Goal: Task Accomplishment & Management: Manage account settings

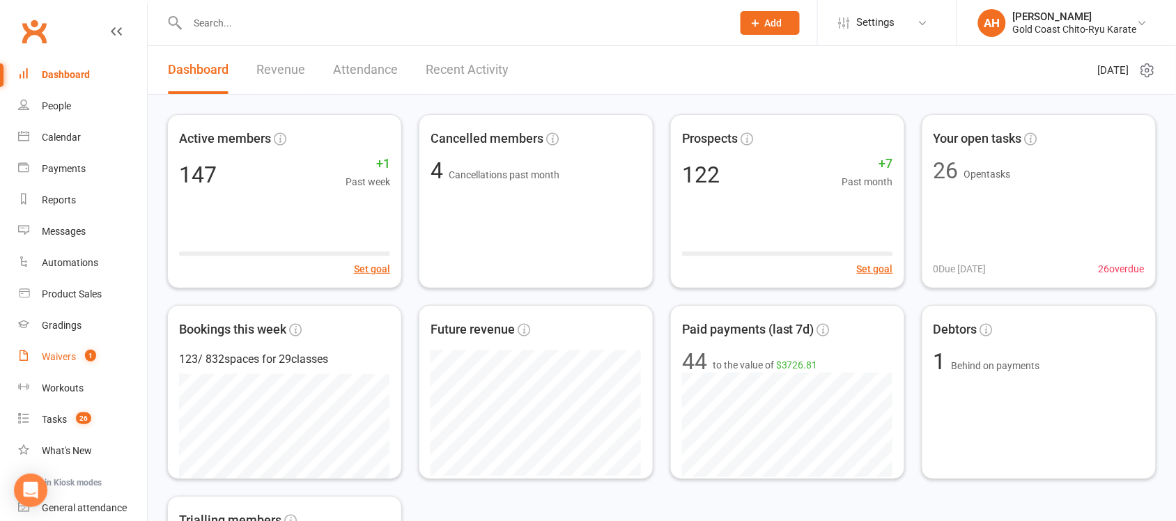
click at [46, 355] on div "Waivers" at bounding box center [59, 356] width 34 height 11
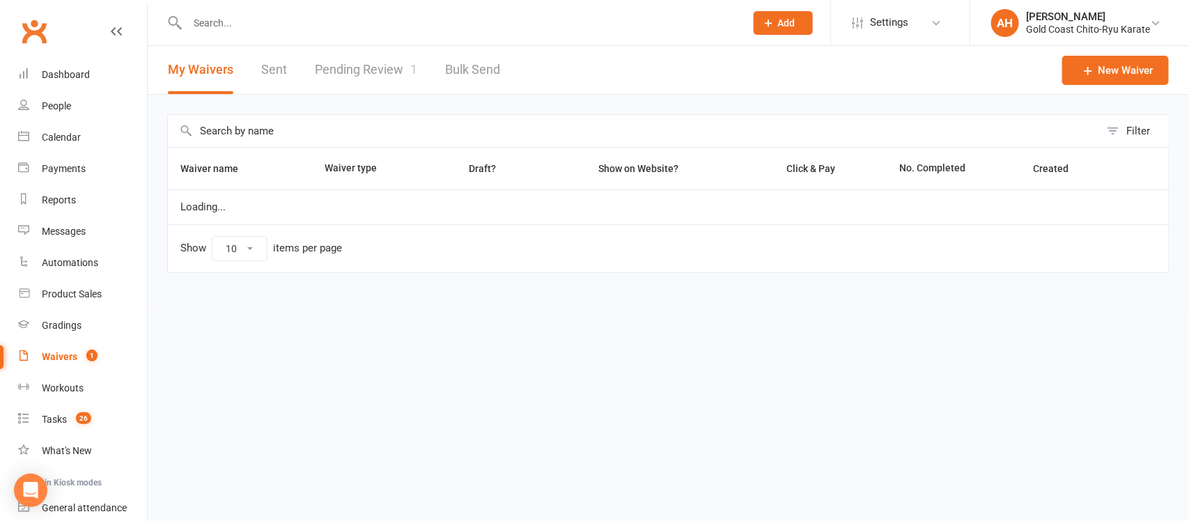
select select "25"
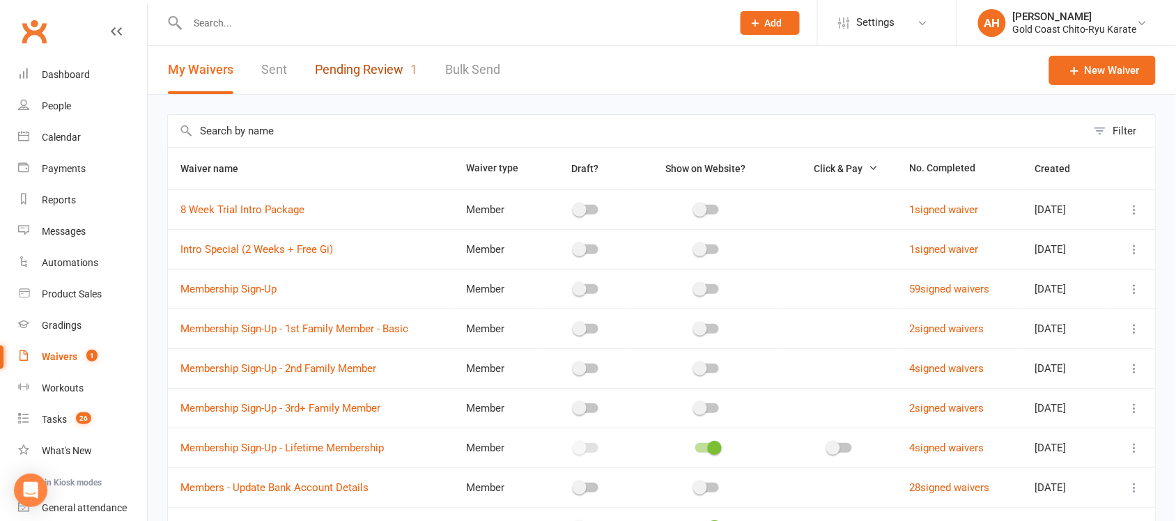
click at [366, 65] on link "Pending Review 1" at bounding box center [366, 70] width 102 height 48
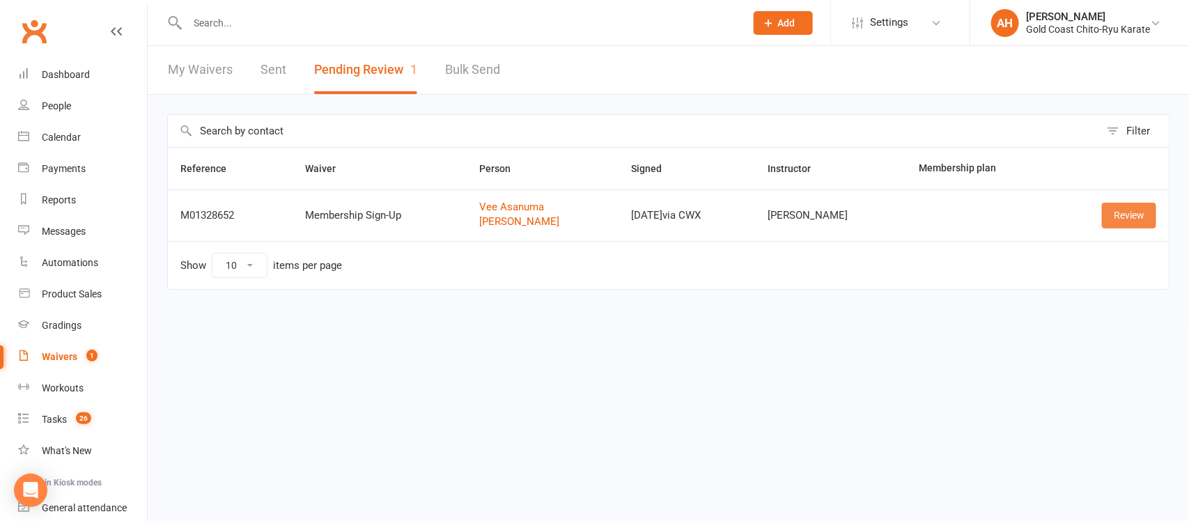
click at [1129, 213] on link "Review" at bounding box center [1129, 215] width 54 height 25
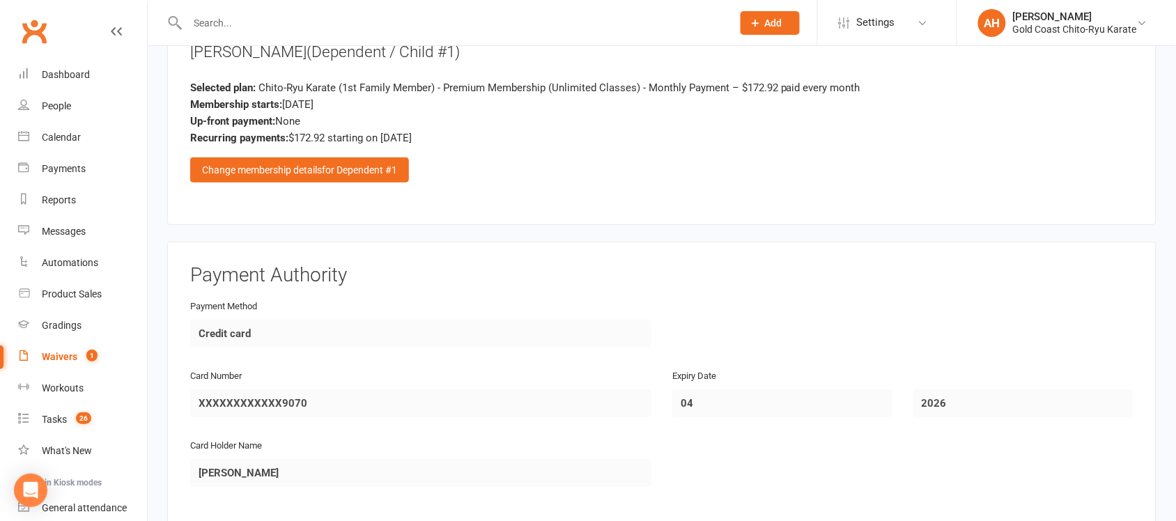
scroll to position [1659, 0]
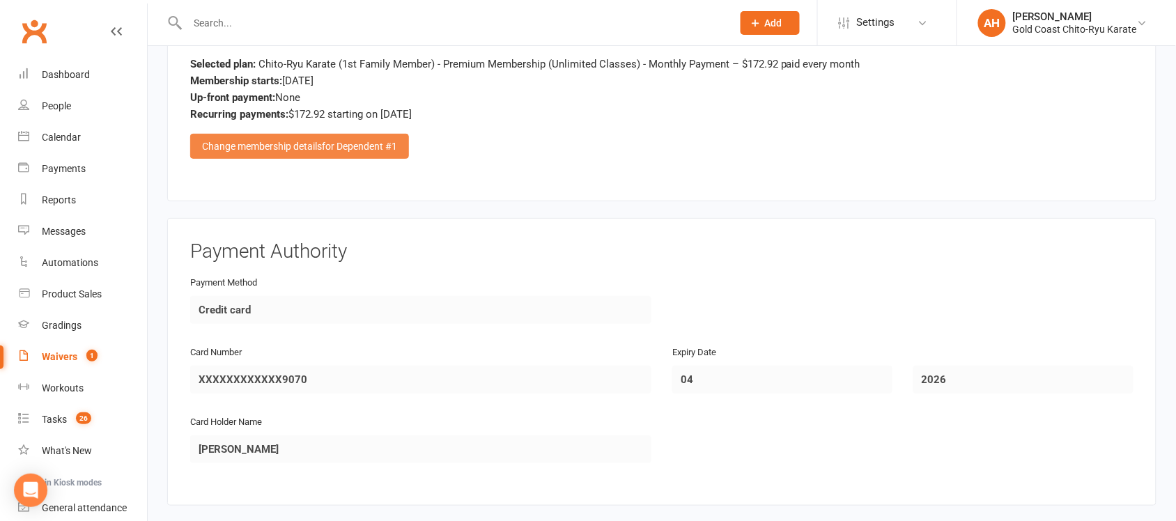
click at [332, 141] on span "for Dependent #1" at bounding box center [359, 146] width 75 height 11
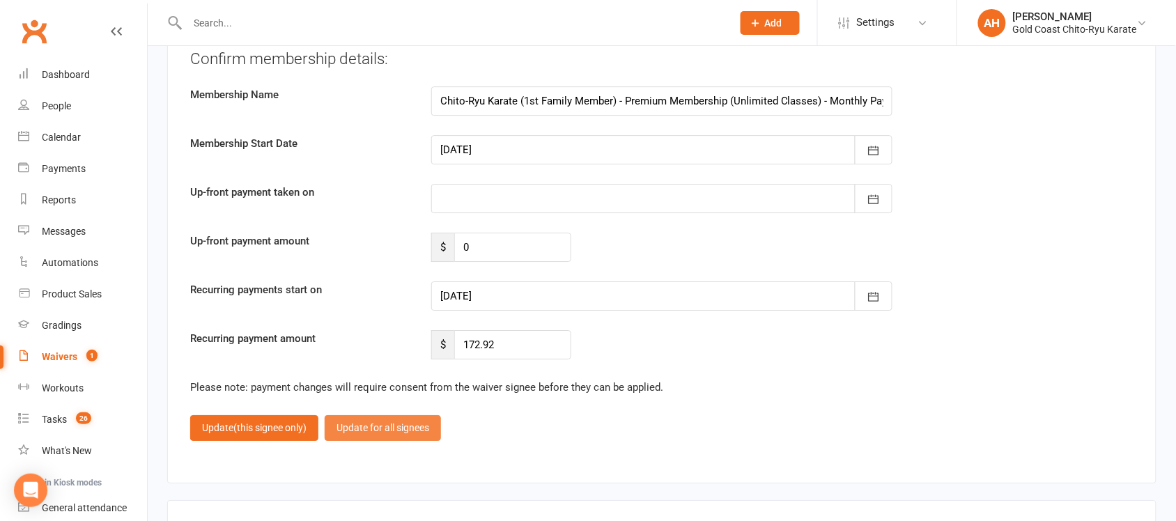
scroll to position [2844, 0]
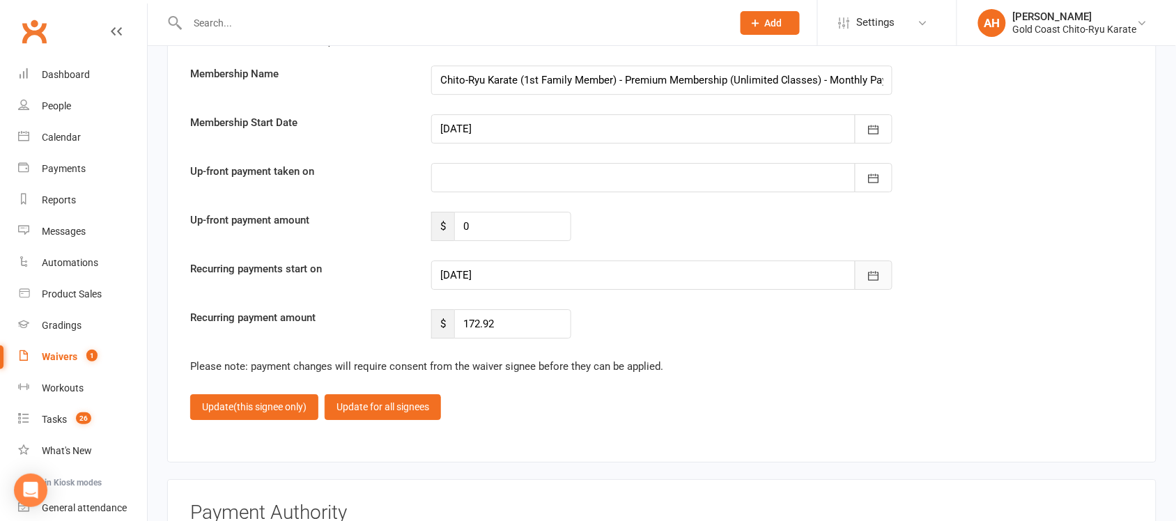
click at [873, 277] on icon "button" at bounding box center [874, 276] width 14 height 14
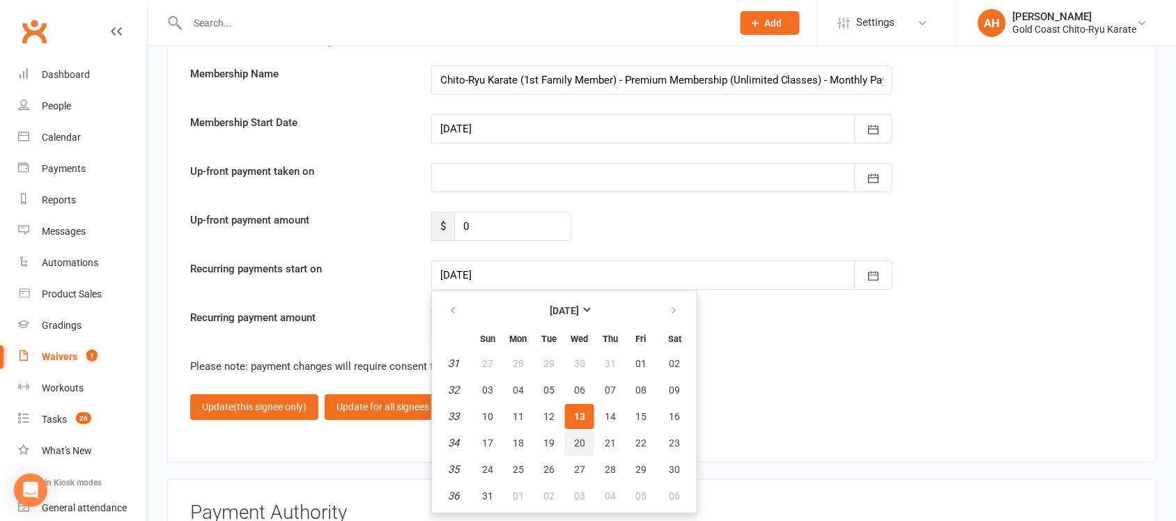
click at [575, 440] on span "20" at bounding box center [579, 442] width 11 height 11
type input "20 Aug 2025"
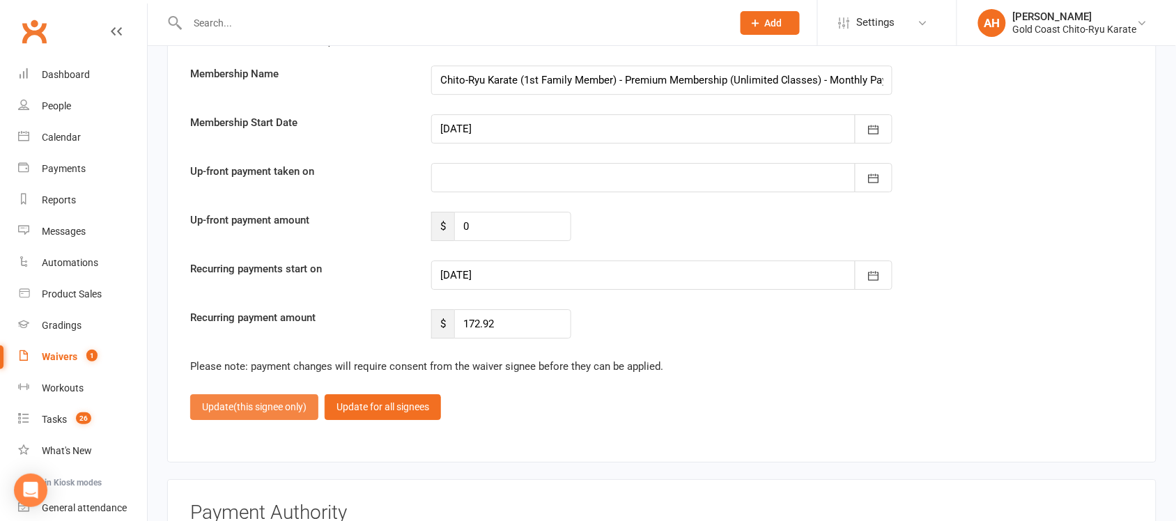
click at [238, 408] on span "(this signee only)" at bounding box center [269, 406] width 73 height 11
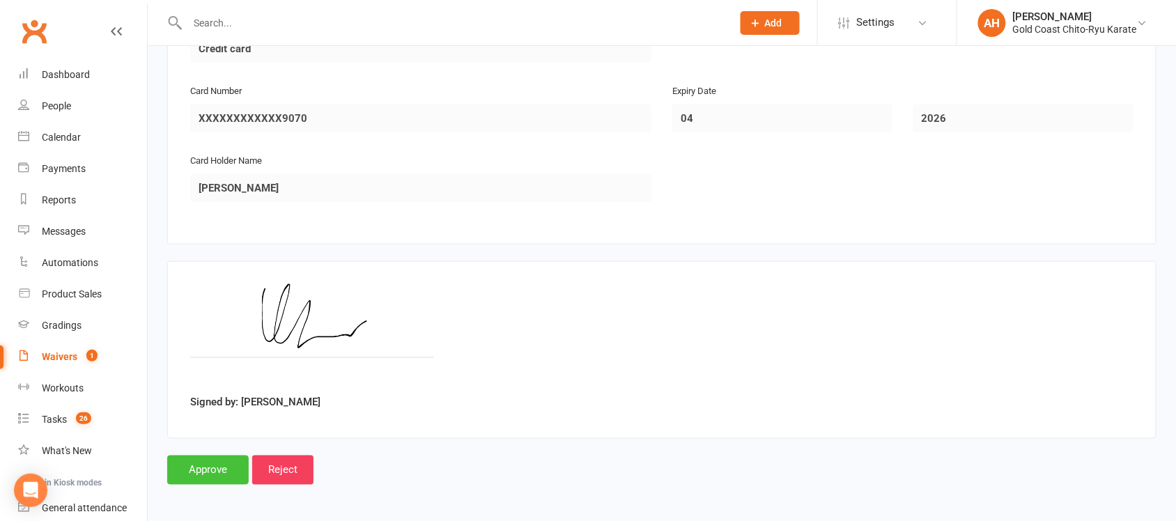
click at [219, 462] on input "Approve" at bounding box center [208, 470] width 82 height 29
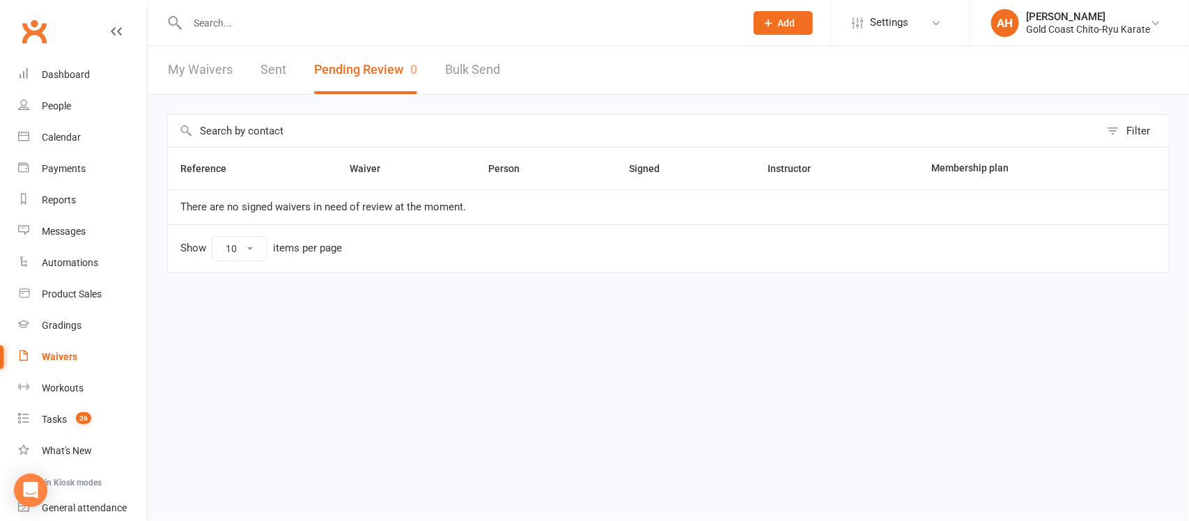
click at [904, 332] on html "Prospect Member Non-attending contact Class / event Appointment Grading event T…" at bounding box center [594, 166] width 1189 height 332
click at [235, 26] on input "text" at bounding box center [459, 23] width 552 height 20
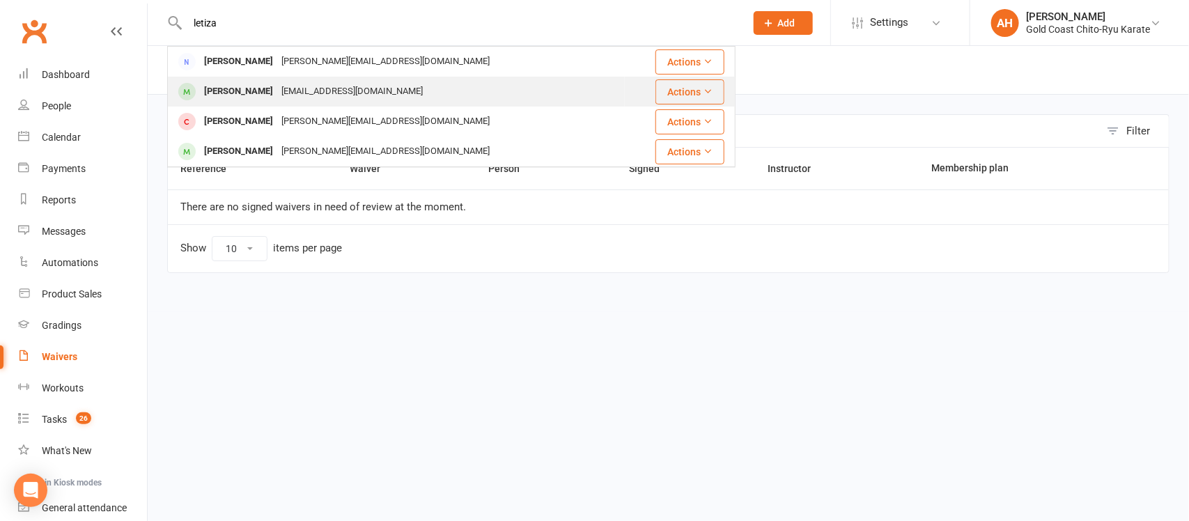
type input "letiza"
click at [251, 94] on div "[PERSON_NAME]" at bounding box center [238, 92] width 77 height 20
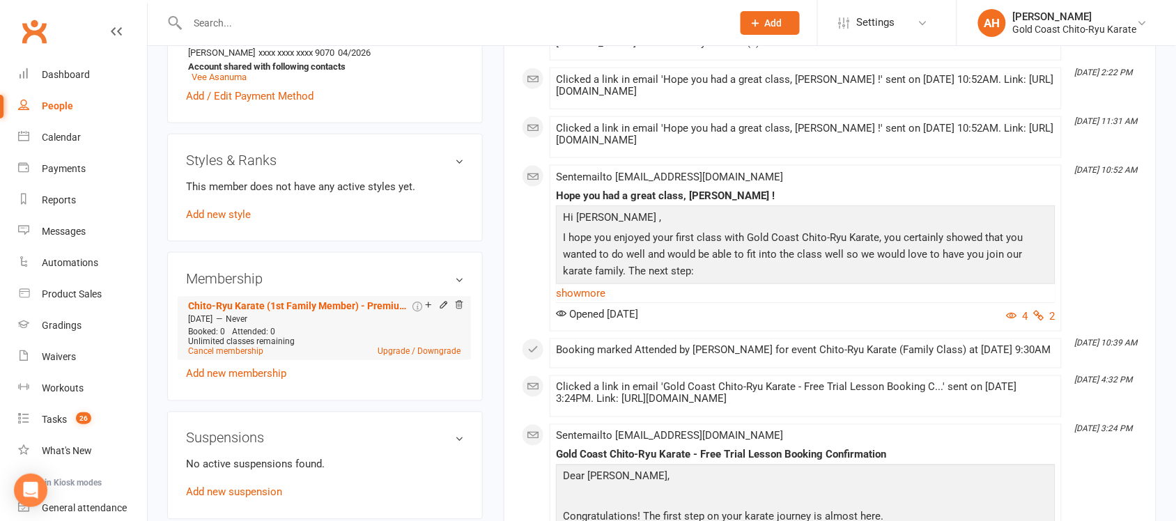
scroll to position [522, 0]
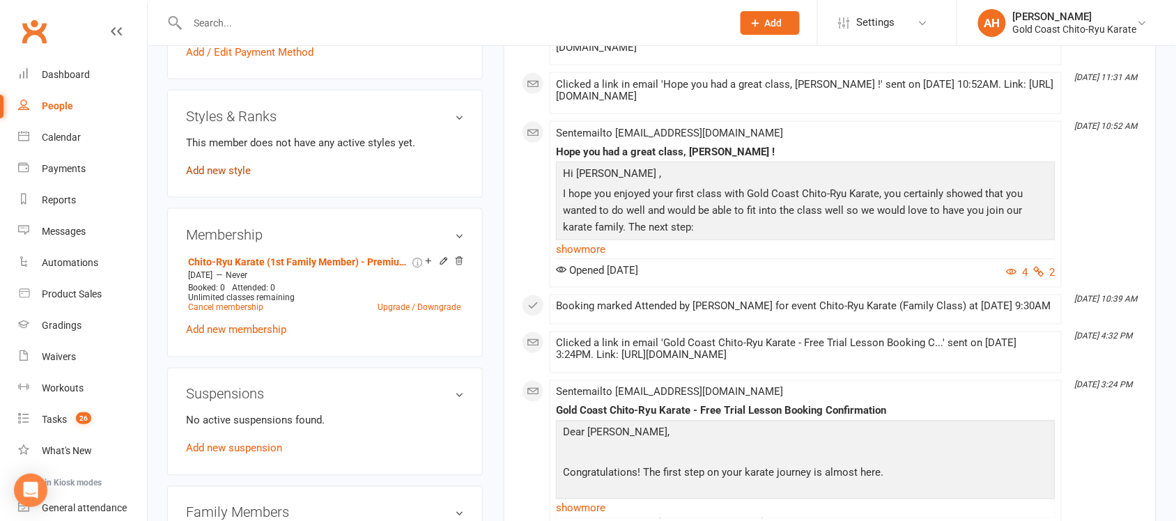
click at [224, 168] on link "Add new style" at bounding box center [218, 170] width 65 height 13
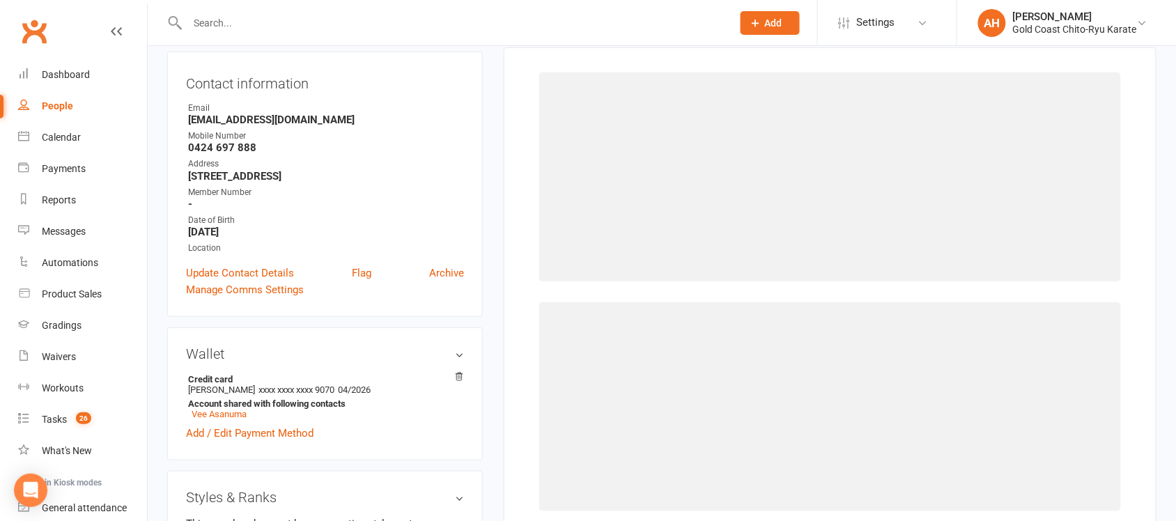
scroll to position [119, 0]
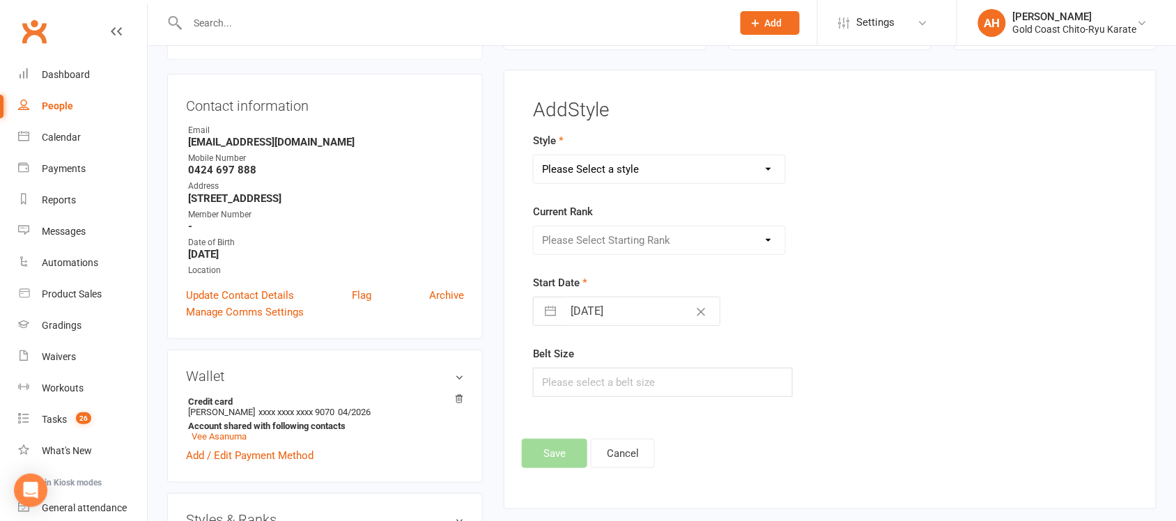
click at [663, 167] on select "Please Select a style Chito-Ryu Karate Chito-Ryu Karate Little Champions Chito-…" at bounding box center [659, 169] width 251 height 28
select select "2773"
click at [534, 155] on select "Please Select a style Chito-Ryu Karate Chito-Ryu Karate Little Champions Chito-…" at bounding box center [659, 169] width 251 height 28
click at [629, 248] on select "Please Select Starting Rank White Belt 12 Kyu - Yellow 11 Kyu - Orange & White …" at bounding box center [659, 240] width 251 height 28
select select "29174"
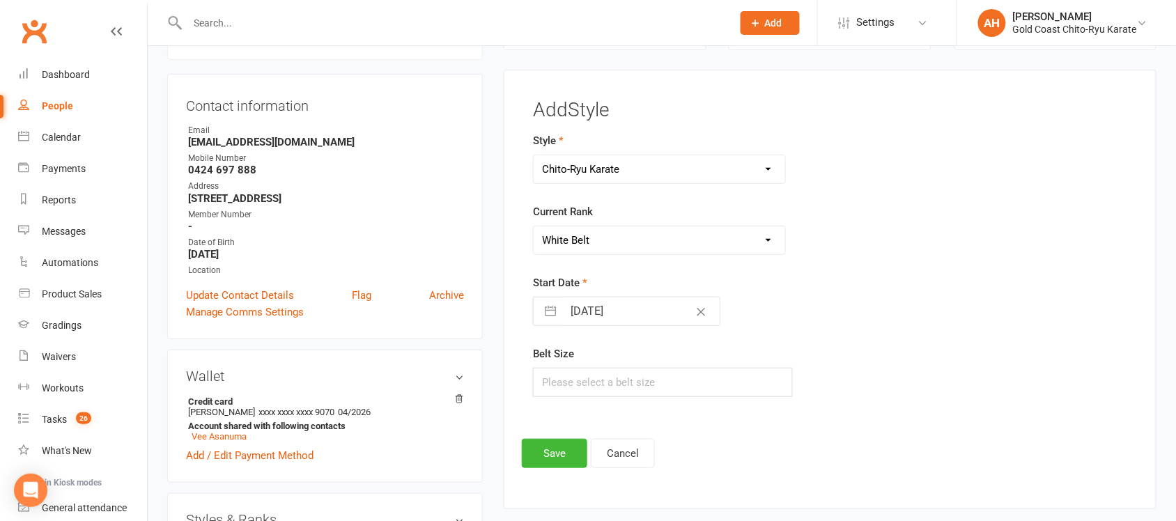
click at [534, 227] on select "Please Select Starting Rank White Belt 12 Kyu - Yellow 11 Kyu - Orange & White …" at bounding box center [659, 240] width 251 height 28
click at [579, 387] on input "text" at bounding box center [662, 382] width 259 height 29
type input "3/260"
click at [555, 455] on button "Save" at bounding box center [554, 453] width 65 height 29
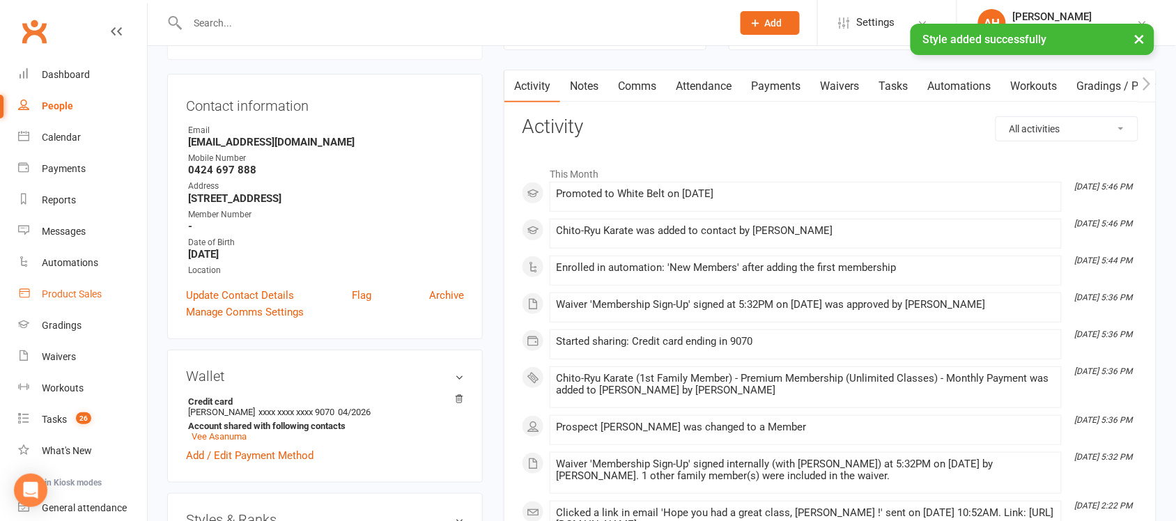
click at [66, 297] on div "Product Sales" at bounding box center [72, 293] width 60 height 11
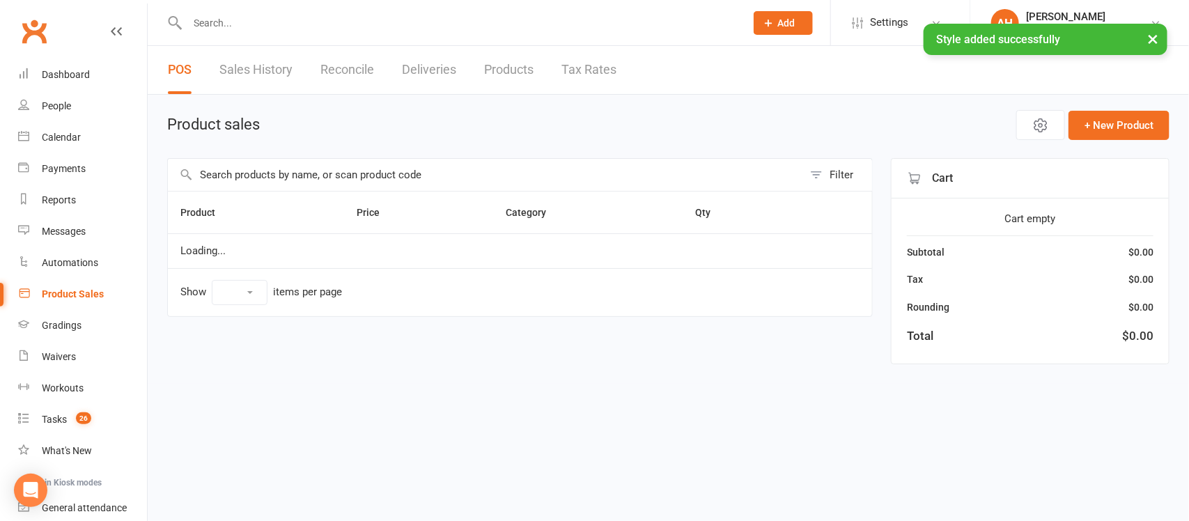
select select "10"
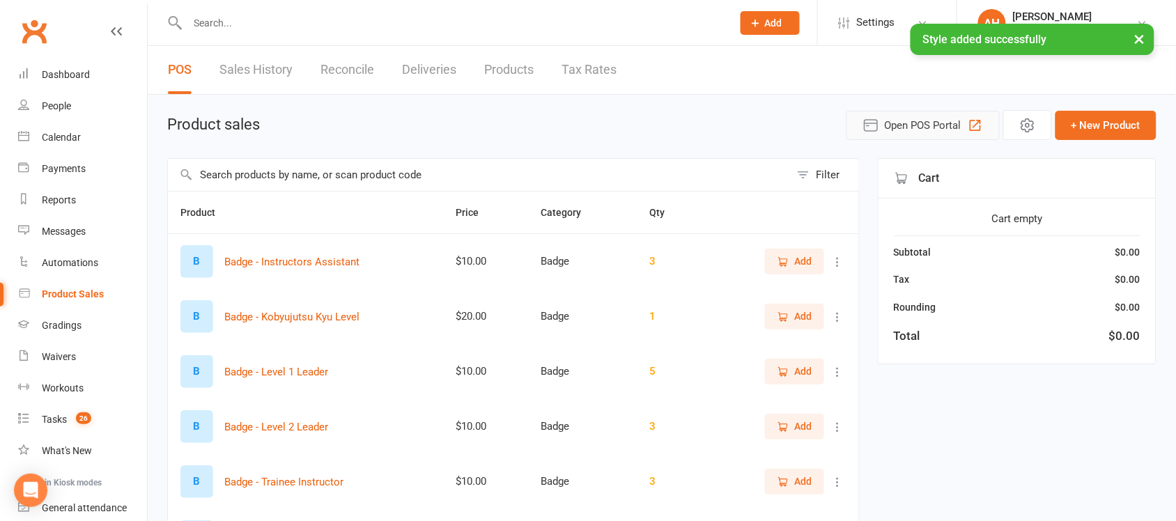
click at [921, 130] on span "Open POS Portal" at bounding box center [923, 125] width 77 height 17
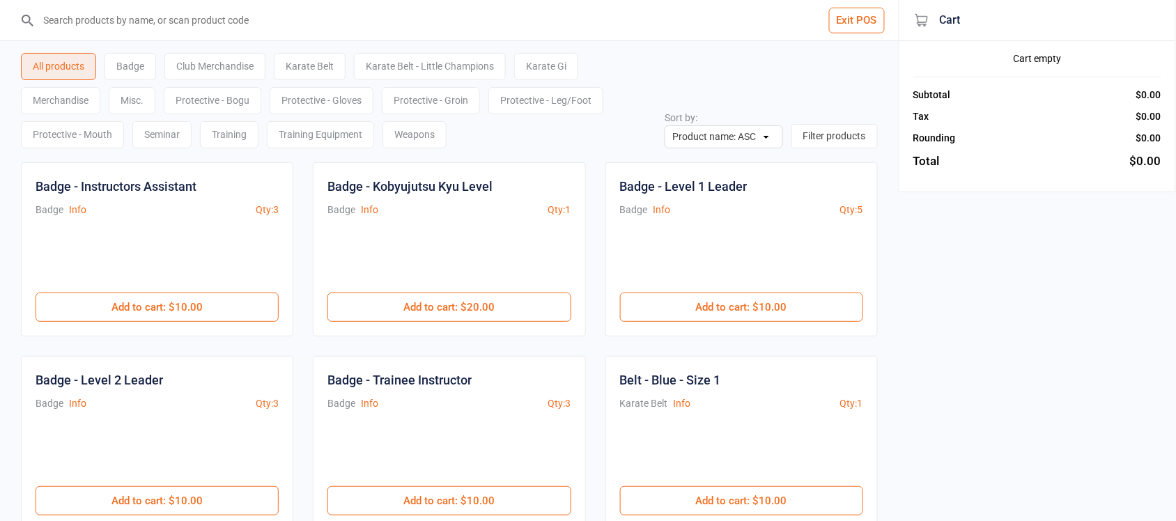
click at [563, 70] on div "Karate Gi" at bounding box center [546, 66] width 64 height 27
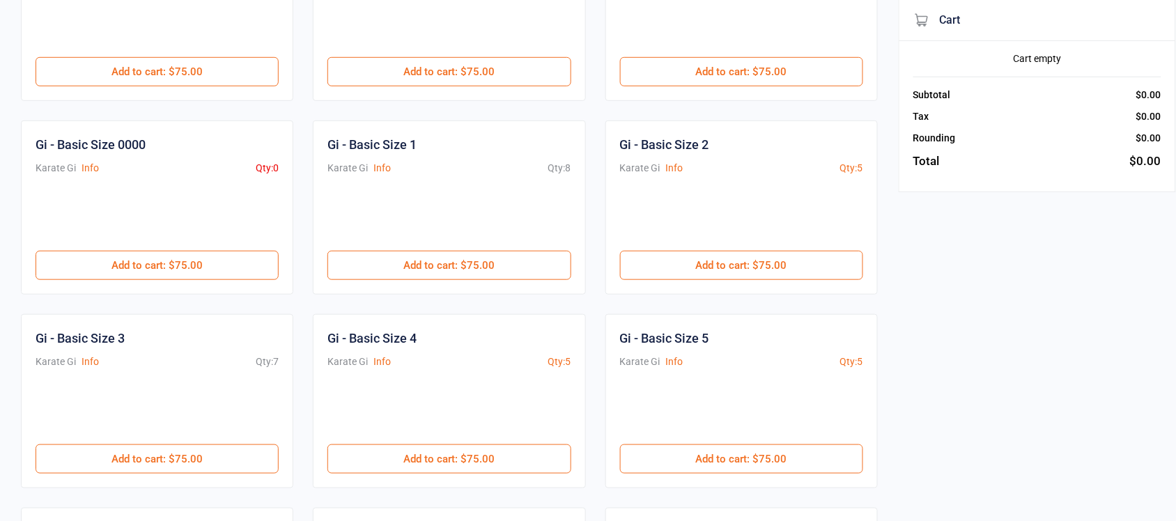
scroll to position [261, 0]
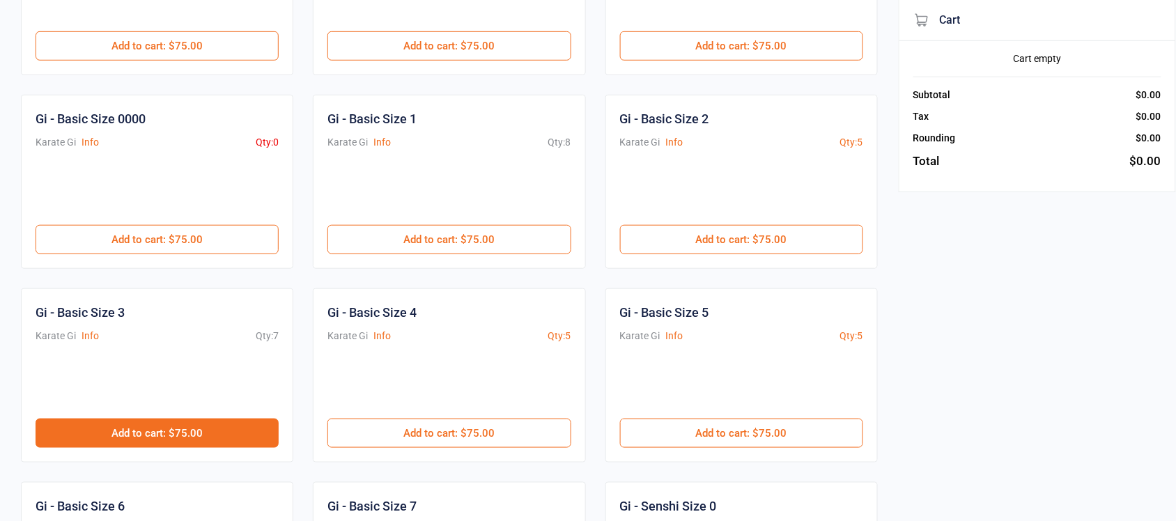
click at [183, 444] on button "Add to cart : $75.00" at bounding box center [157, 433] width 243 height 29
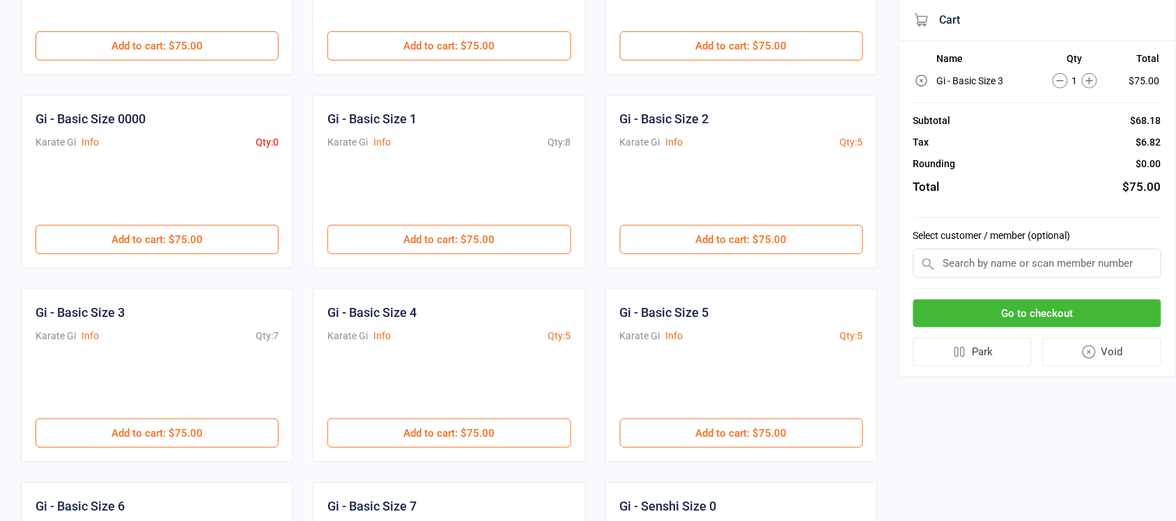
click at [1023, 265] on input "text" at bounding box center [1037, 263] width 248 height 29
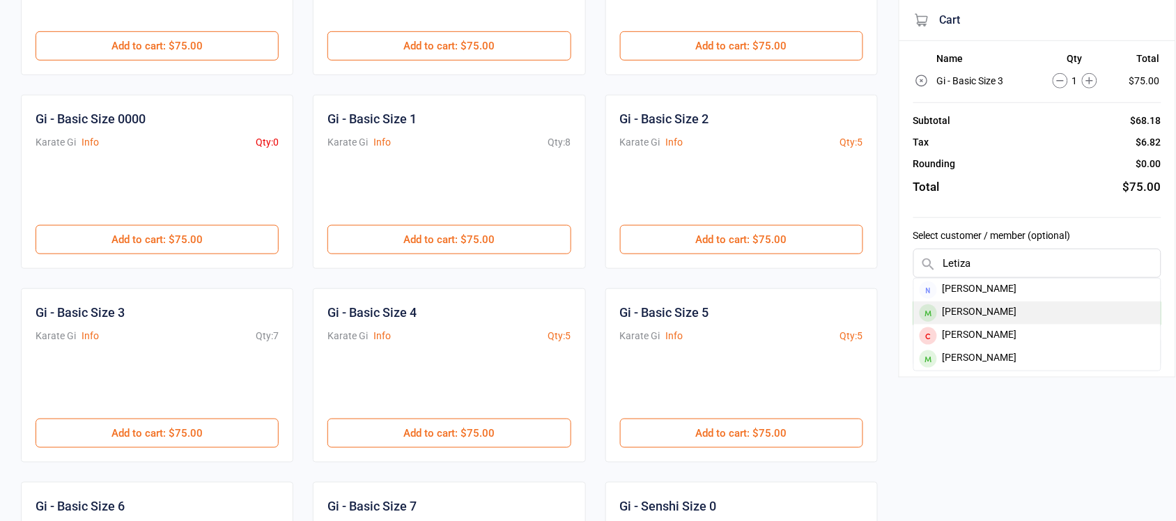
type input "Letiza"
click at [975, 317] on div "[PERSON_NAME]" at bounding box center [1037, 313] width 247 height 23
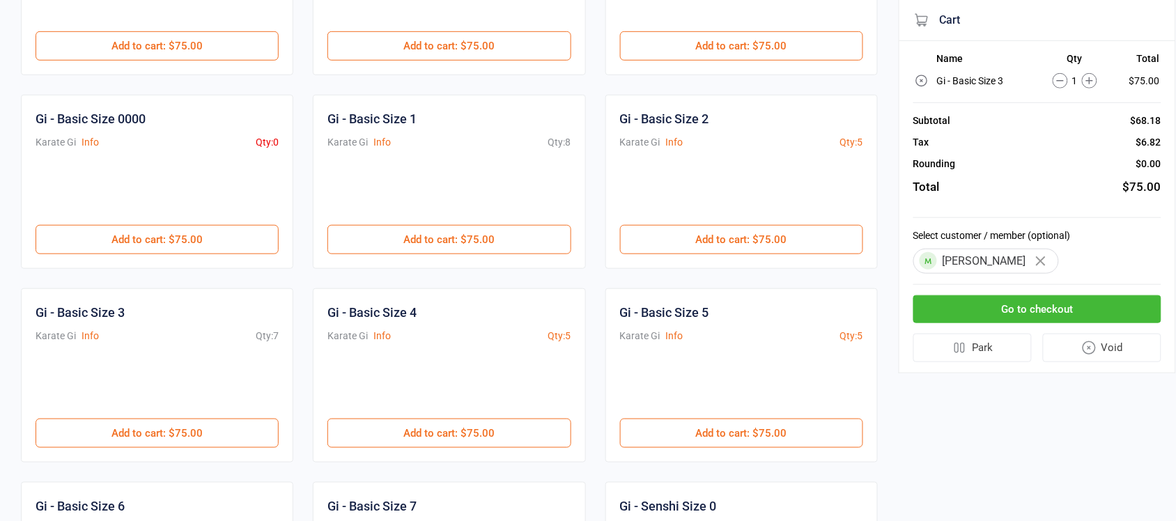
click at [1030, 302] on button "Go to checkout" at bounding box center [1037, 309] width 248 height 29
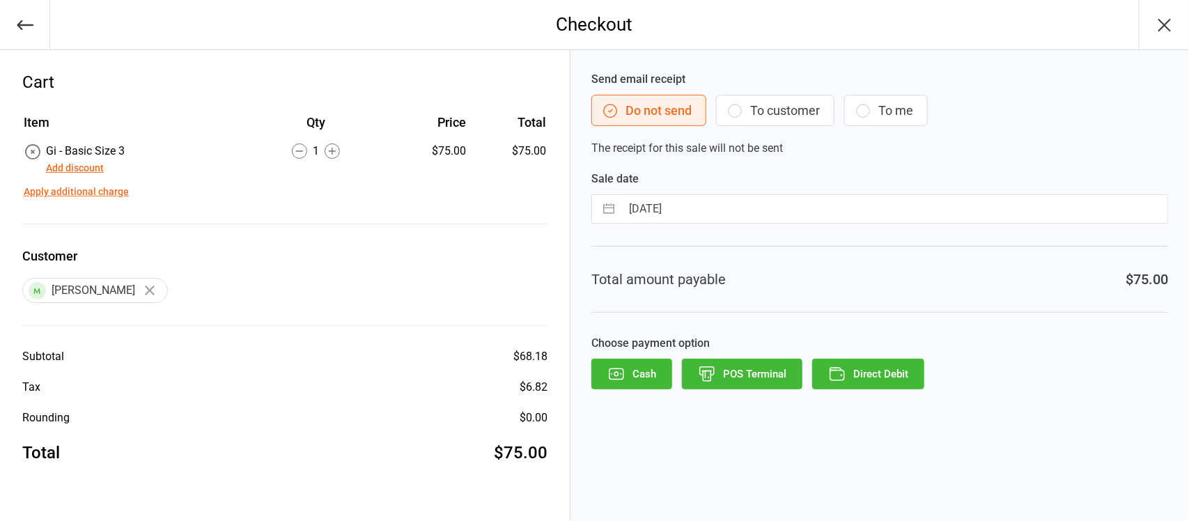
click at [77, 168] on button "Add discount" at bounding box center [75, 168] width 58 height 15
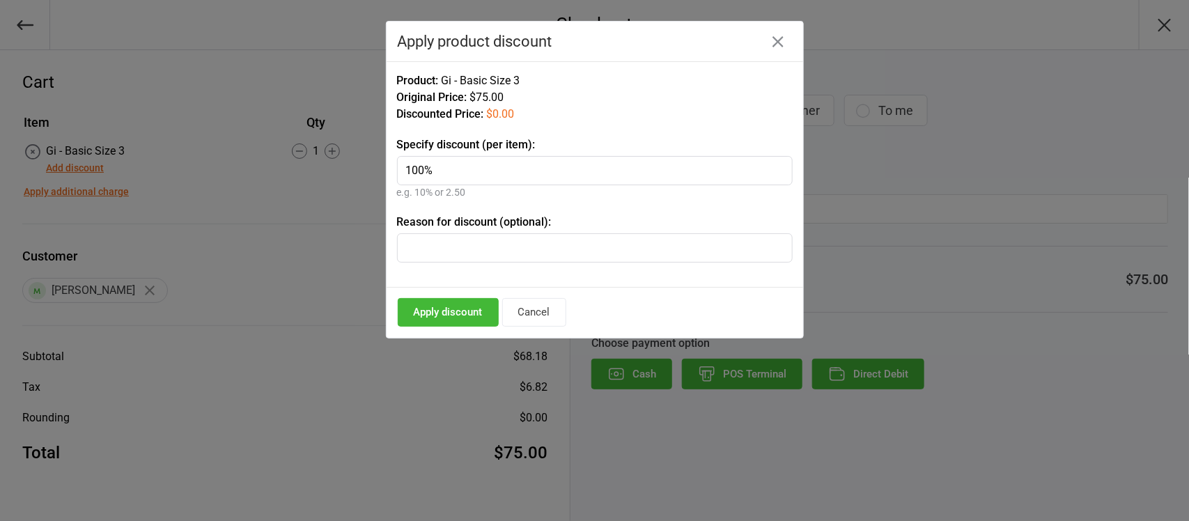
type input "100%"
type input "New Starter"
click at [446, 311] on button "Apply discount" at bounding box center [448, 312] width 101 height 29
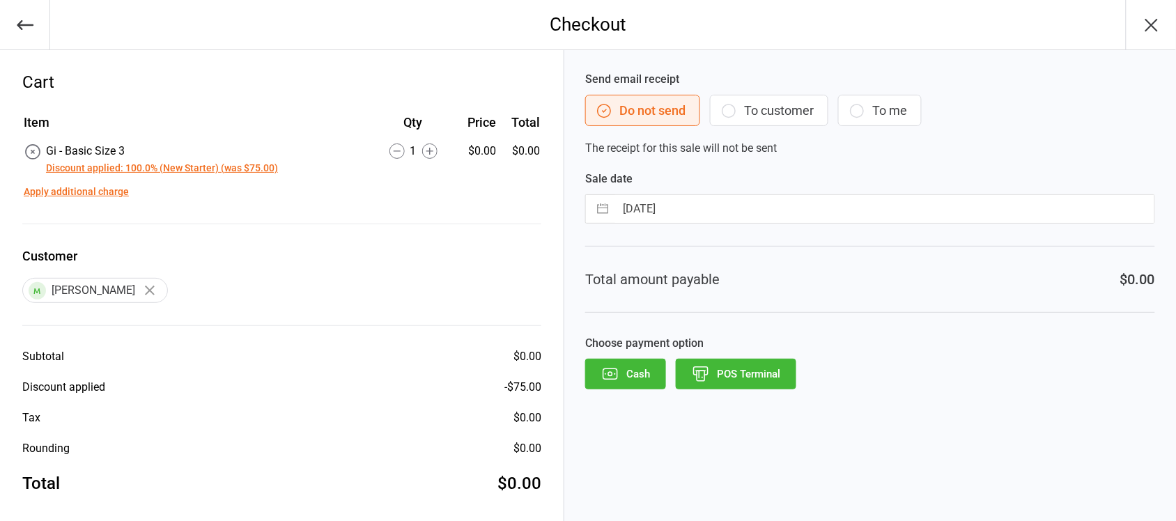
click at [614, 380] on icon "button" at bounding box center [610, 374] width 18 height 18
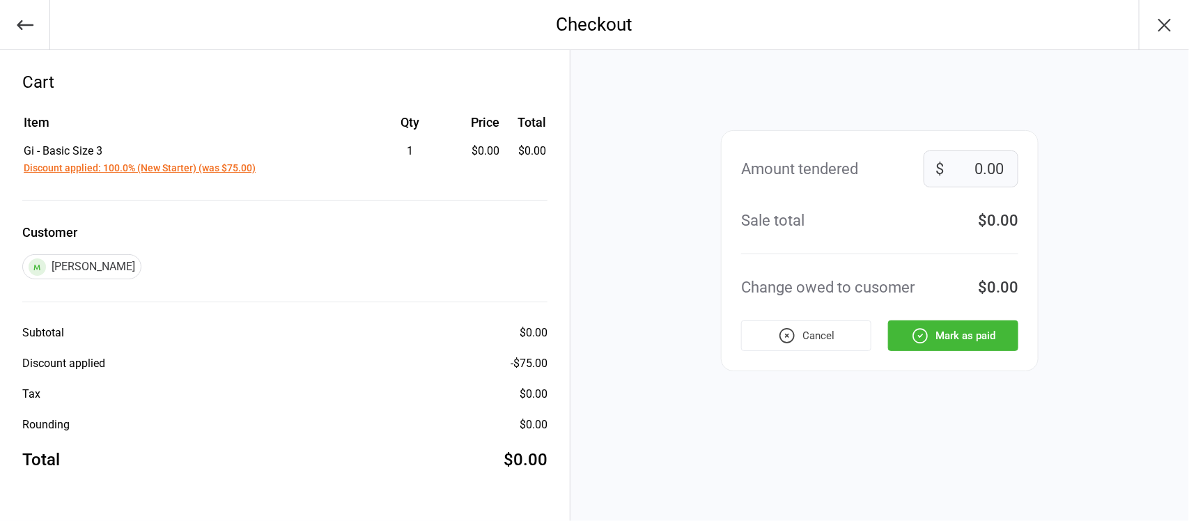
click at [1170, 26] on icon "button" at bounding box center [1165, 25] width 22 height 22
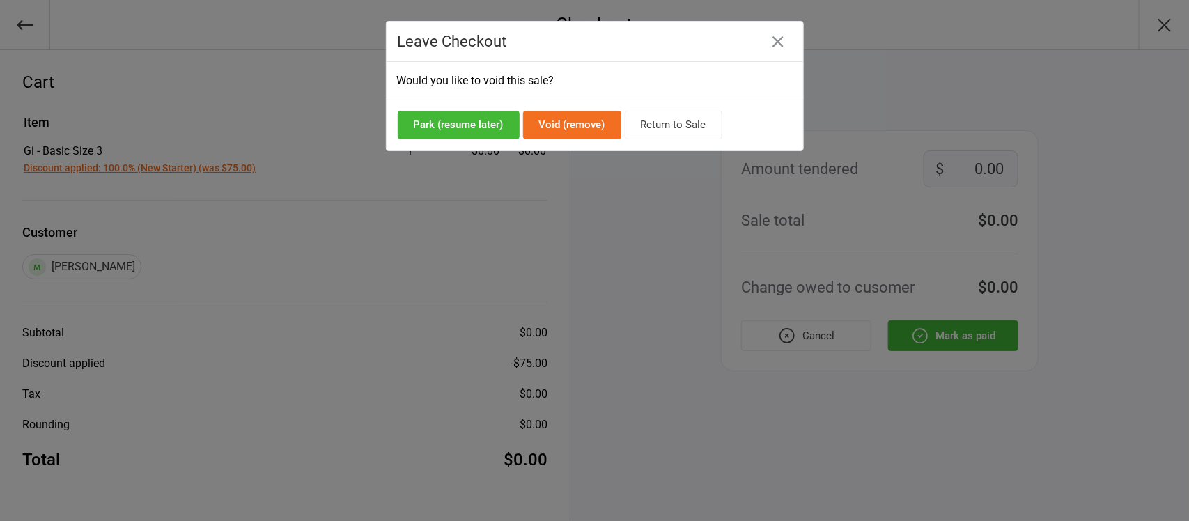
click at [688, 126] on button "Return to Sale" at bounding box center [674, 125] width 98 height 29
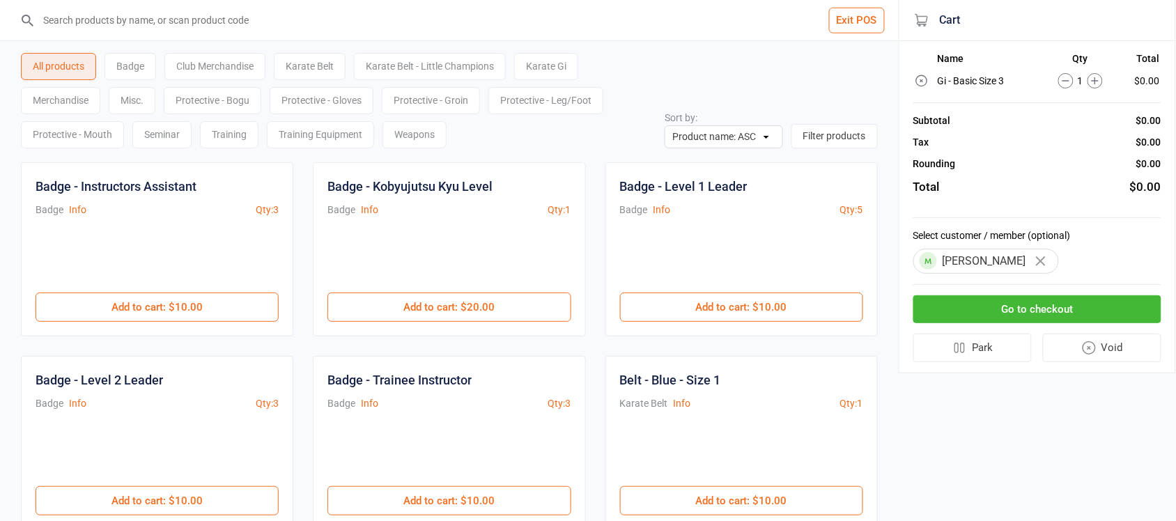
click at [857, 13] on button "Exit POS" at bounding box center [857, 21] width 56 height 26
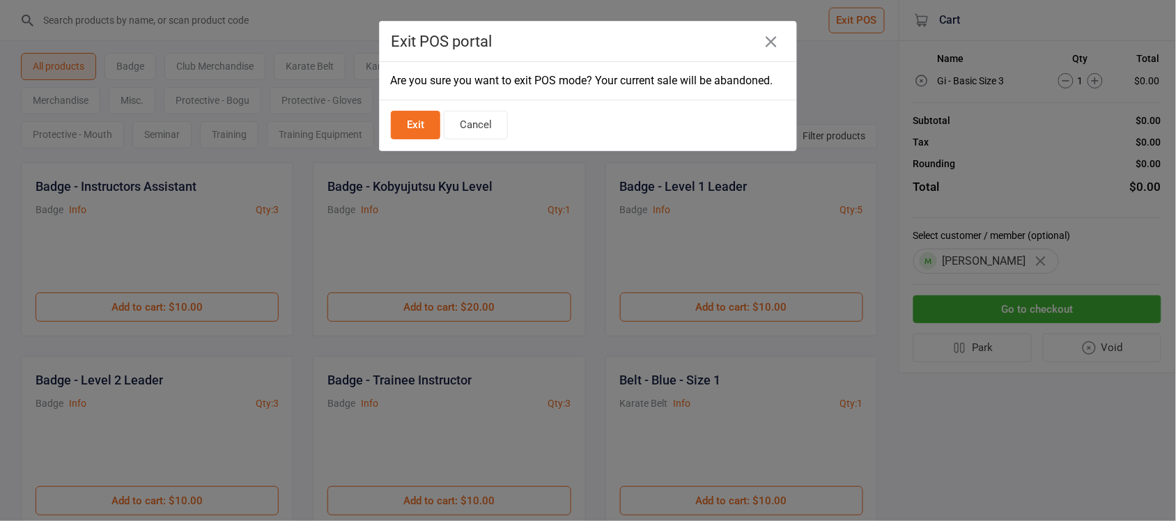
click at [417, 129] on button "Exit" at bounding box center [415, 125] width 49 height 29
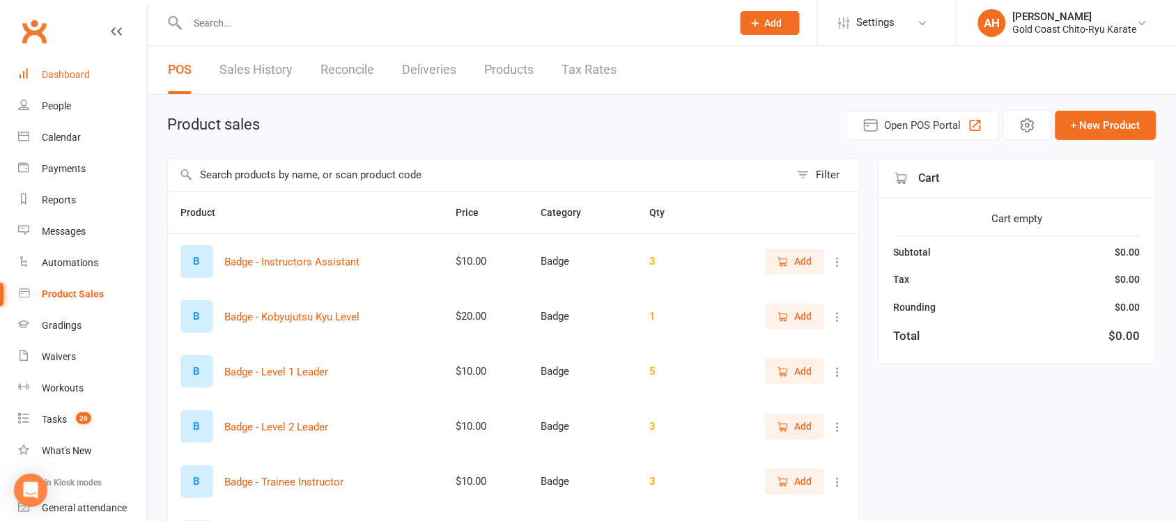
click at [60, 80] on div "Dashboard" at bounding box center [66, 74] width 48 height 11
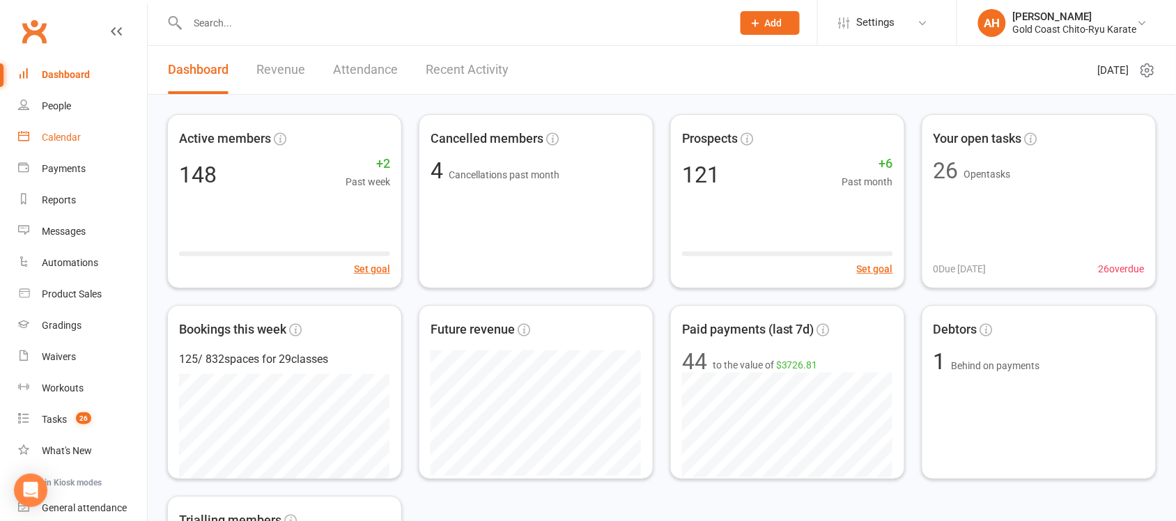
click at [56, 137] on div "Calendar" at bounding box center [61, 137] width 39 height 11
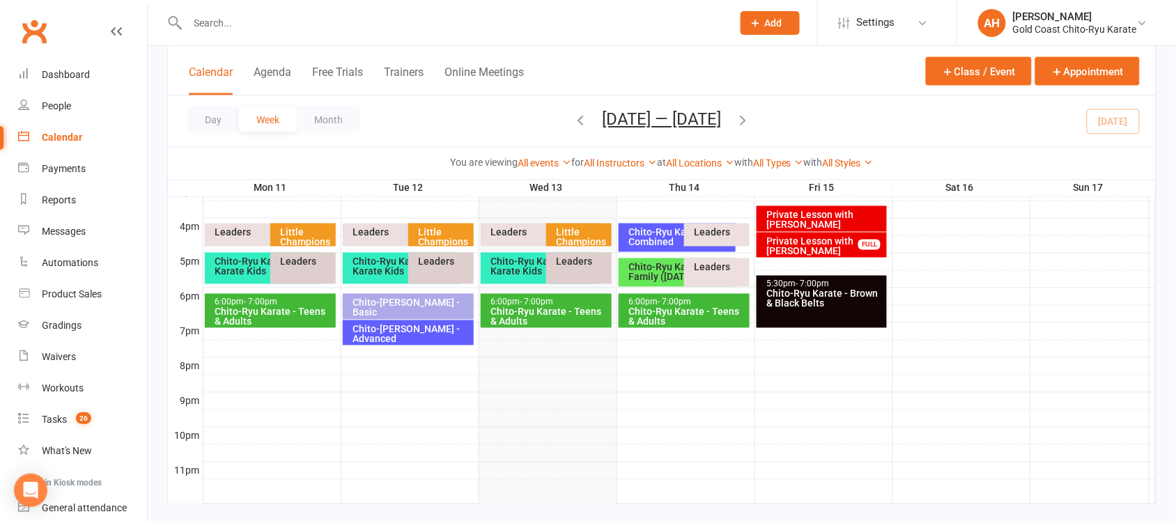
scroll to position [646, 0]
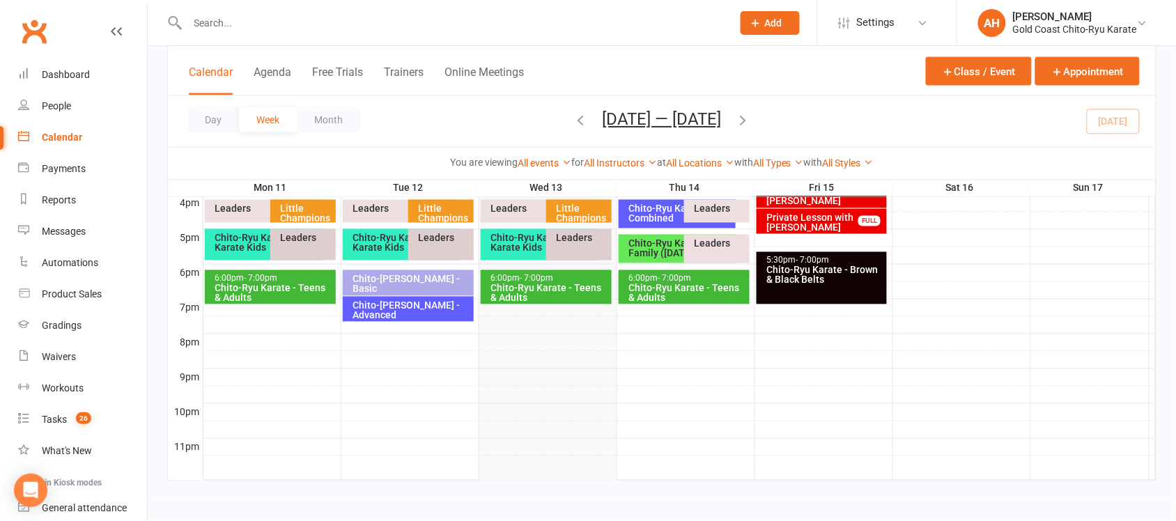
click at [380, 241] on div "Chito-Ryu Karate - Karate Kids" at bounding box center [405, 243] width 104 height 20
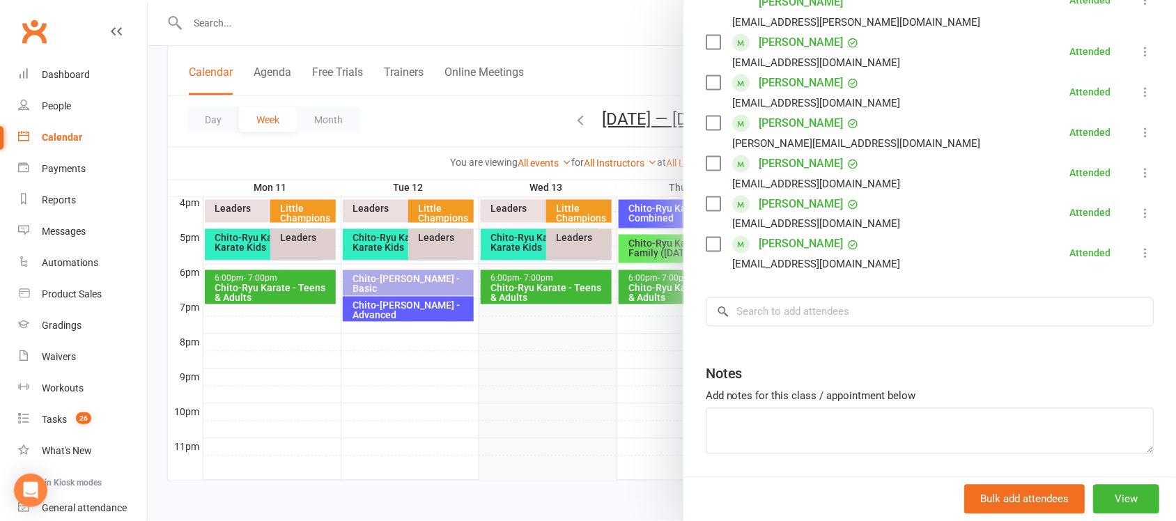
scroll to position [599, 0]
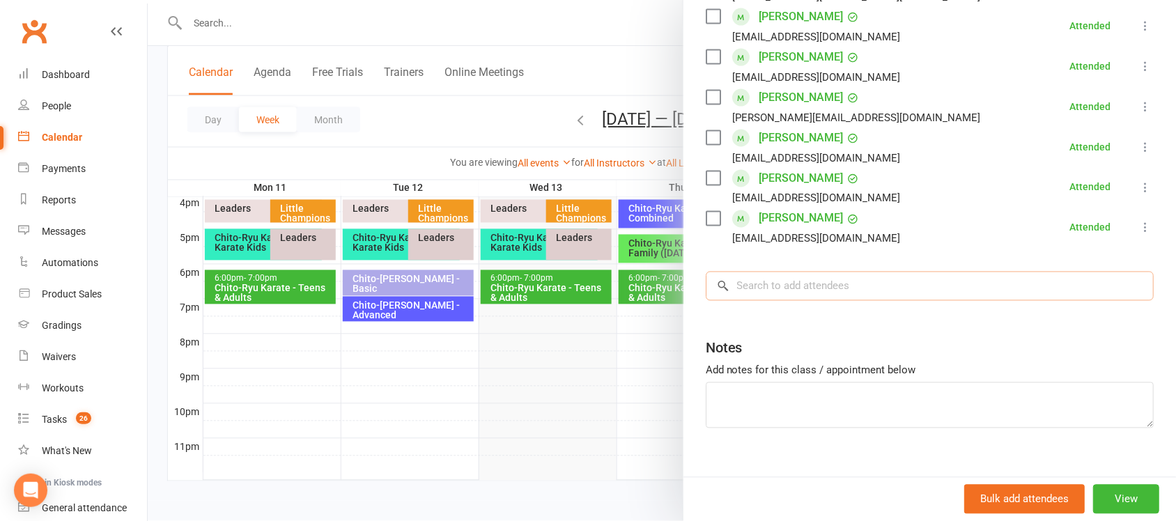
click at [810, 272] on input "search" at bounding box center [930, 286] width 448 height 29
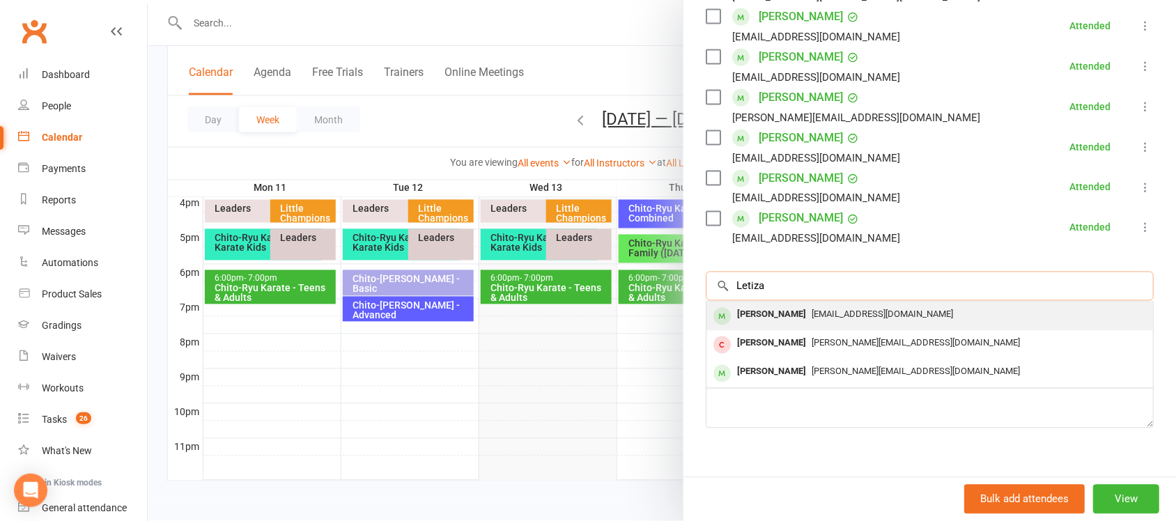
type input "Letiza"
click at [764, 305] on div "[PERSON_NAME]" at bounding box center [772, 315] width 80 height 20
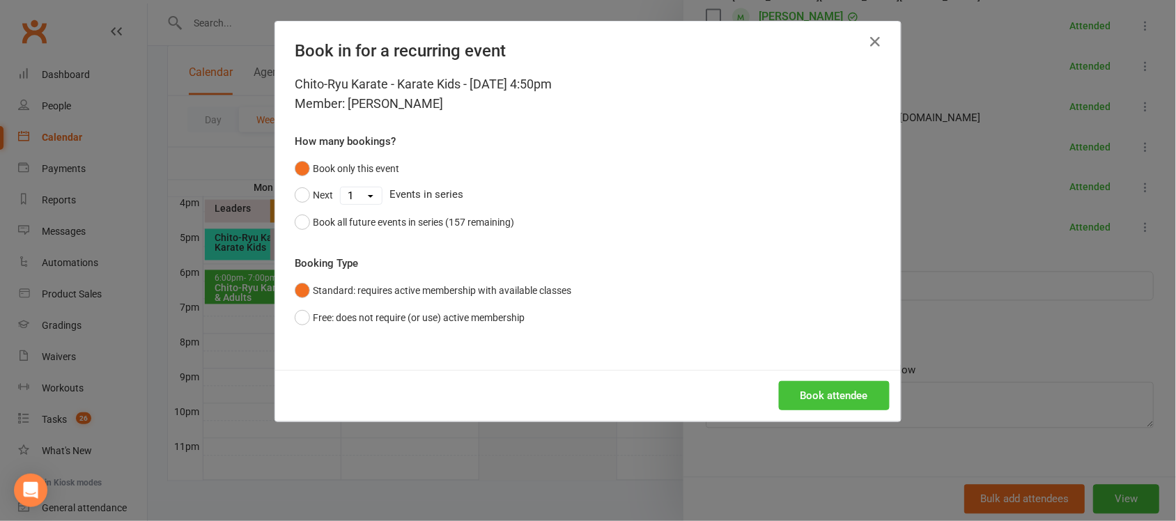
click at [839, 394] on button "Book attendee" at bounding box center [834, 395] width 111 height 29
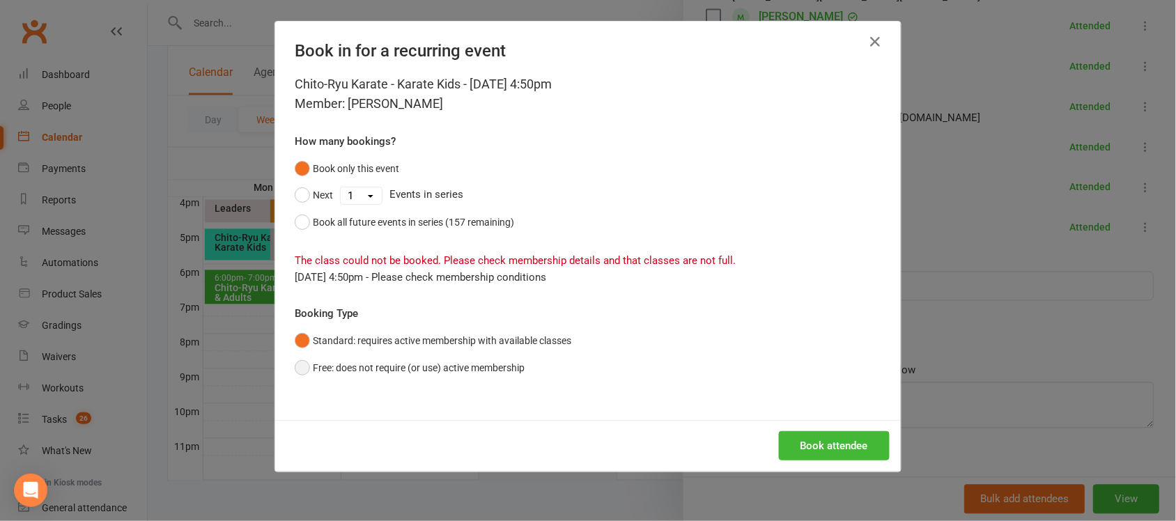
click at [303, 366] on button "Free: does not require (or use) active membership" at bounding box center [410, 368] width 230 height 26
click at [861, 451] on button "Book attendee" at bounding box center [834, 445] width 111 height 29
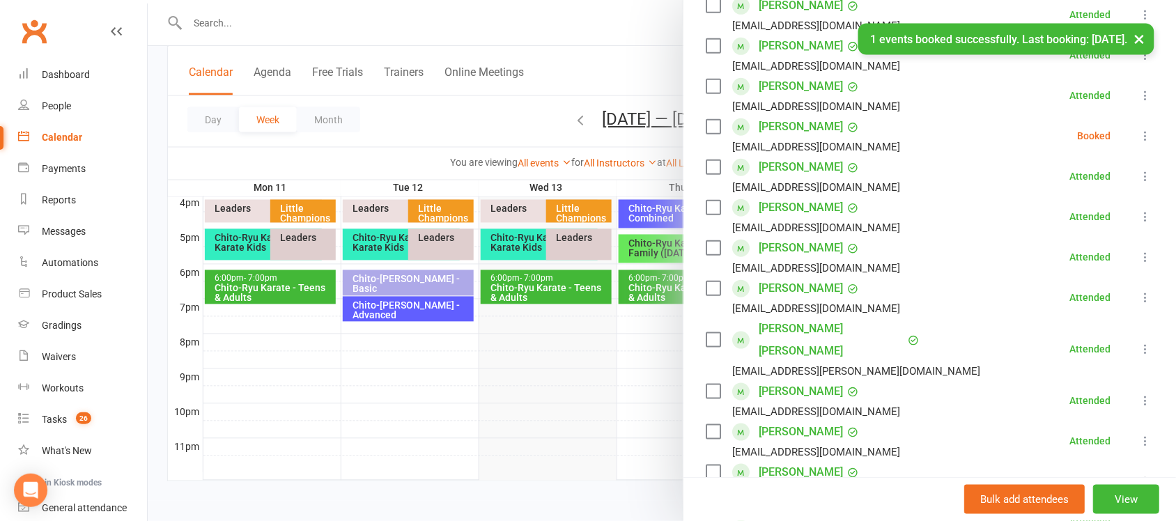
scroll to position [116, 0]
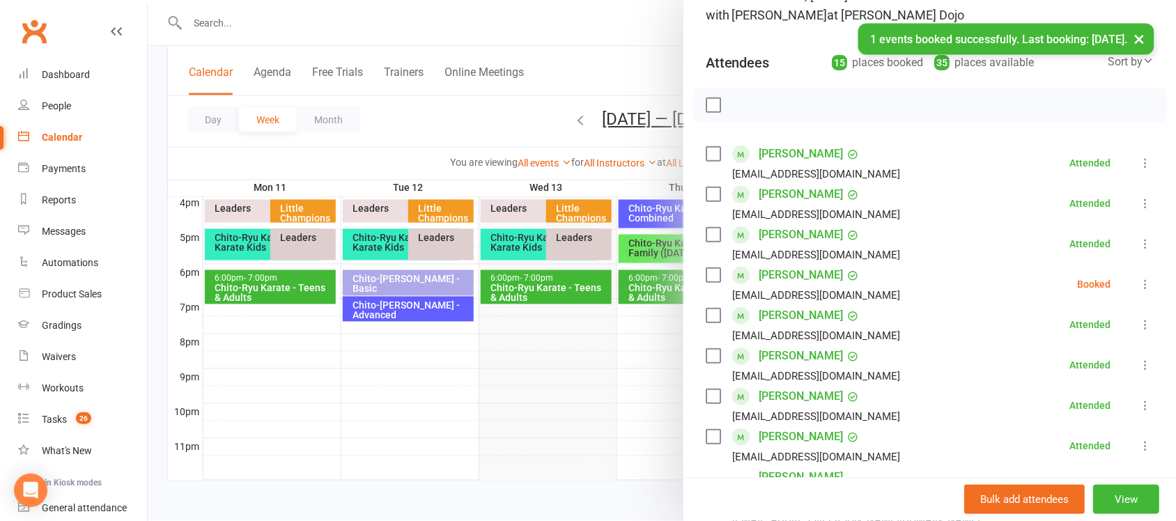
click at [1138, 283] on icon at bounding box center [1145, 284] width 14 height 14
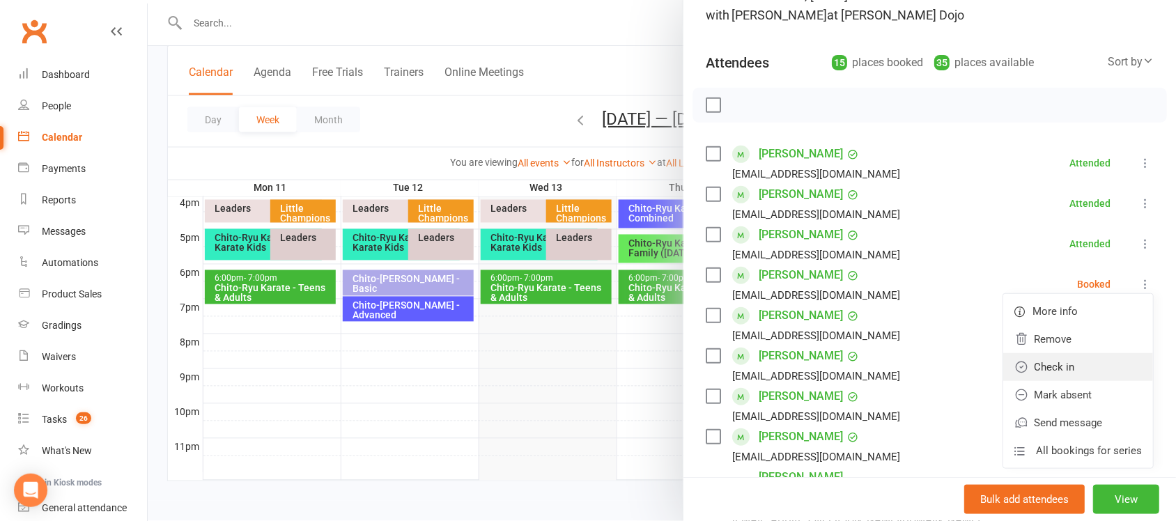
click at [1021, 366] on link "Check in" at bounding box center [1078, 367] width 150 height 28
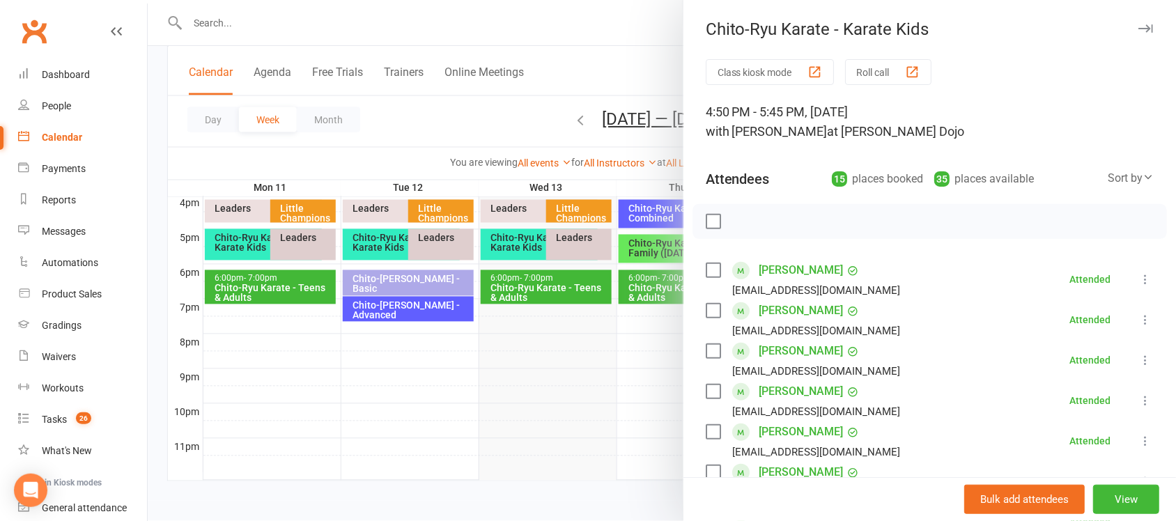
scroll to position [261, 0]
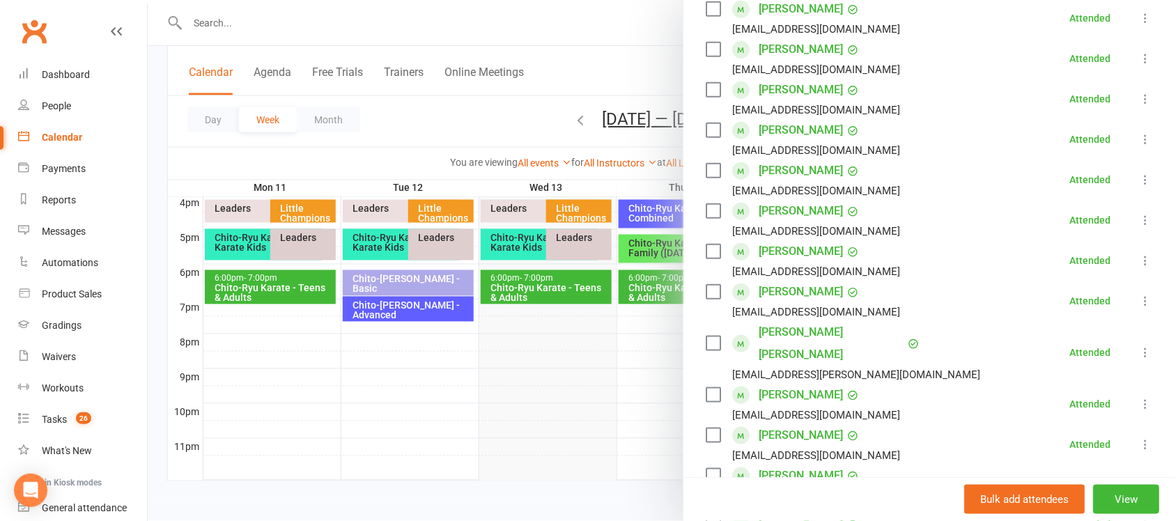
click at [803, 129] on link "[PERSON_NAME]" at bounding box center [801, 130] width 84 height 22
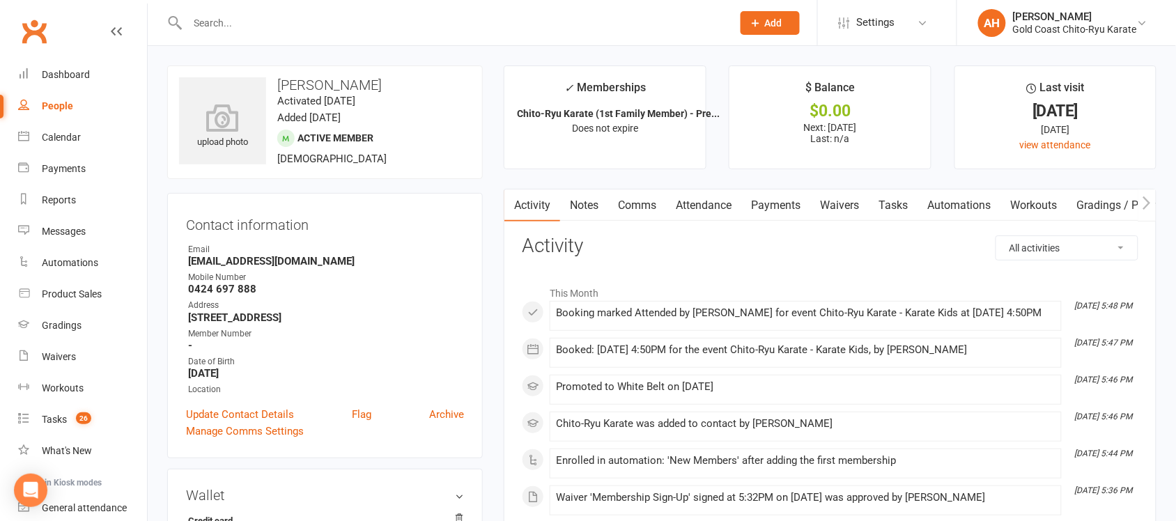
click at [1151, 206] on icon "button" at bounding box center [1147, 203] width 8 height 15
click at [1124, 206] on link "Mobile App" at bounding box center [1131, 205] width 75 height 32
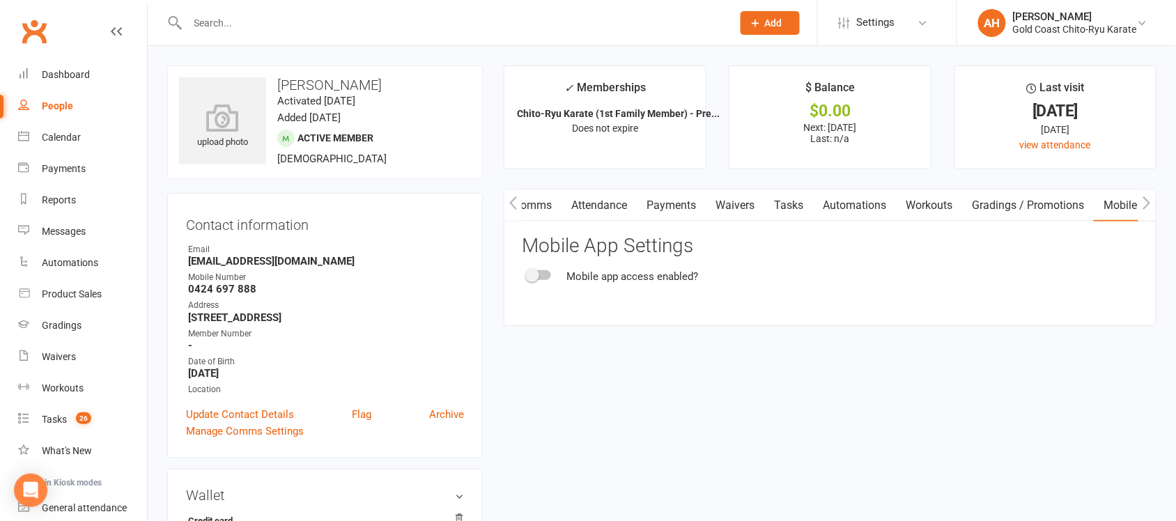
click at [541, 277] on div at bounding box center [539, 275] width 24 height 10
click at [527, 273] on input "checkbox" at bounding box center [527, 273] width 0 height 0
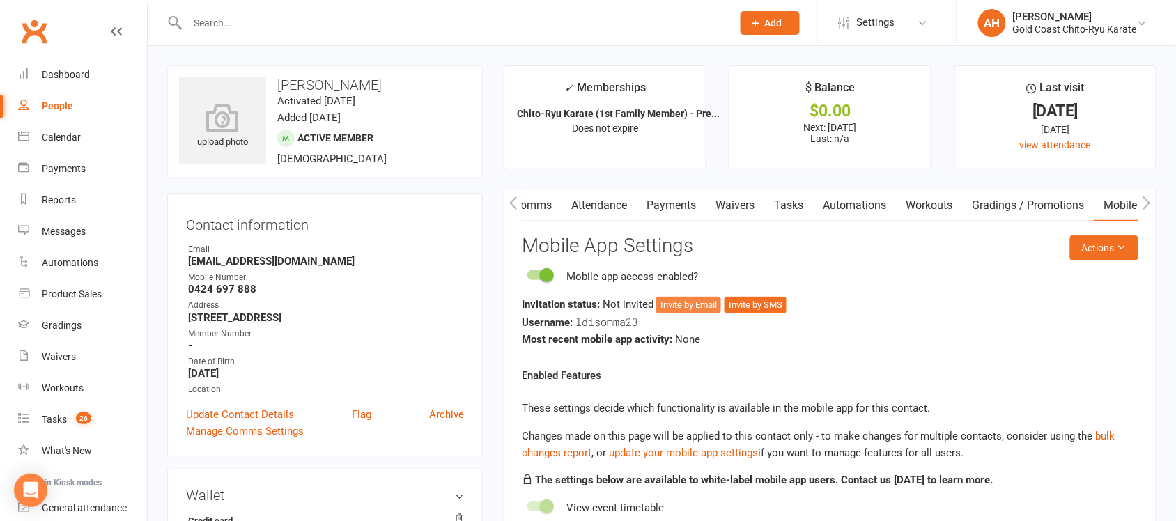
click at [692, 309] on button "Invite by Email" at bounding box center [688, 305] width 65 height 17
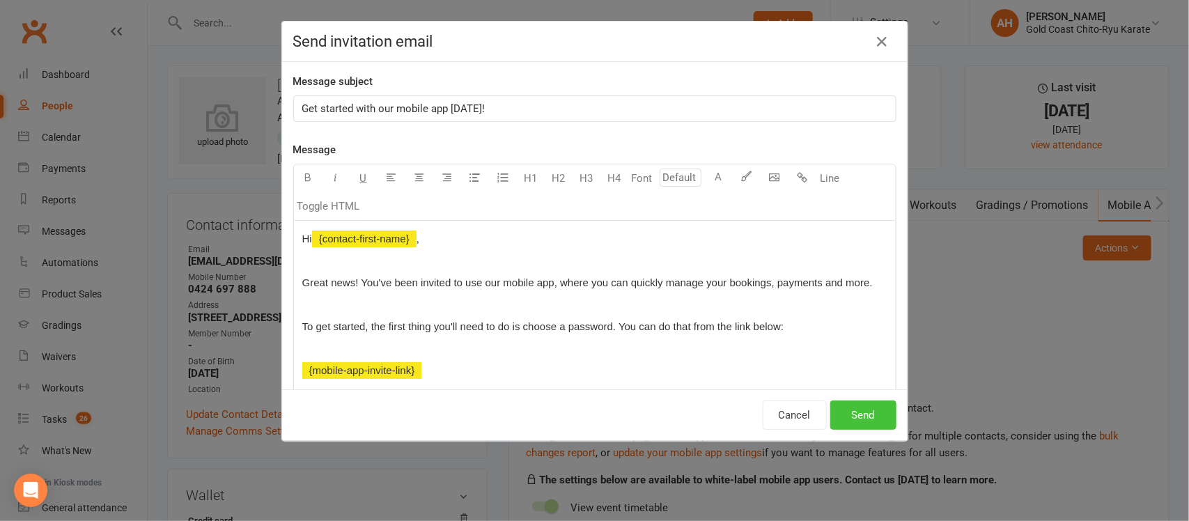
click at [852, 404] on button "Send" at bounding box center [863, 415] width 66 height 29
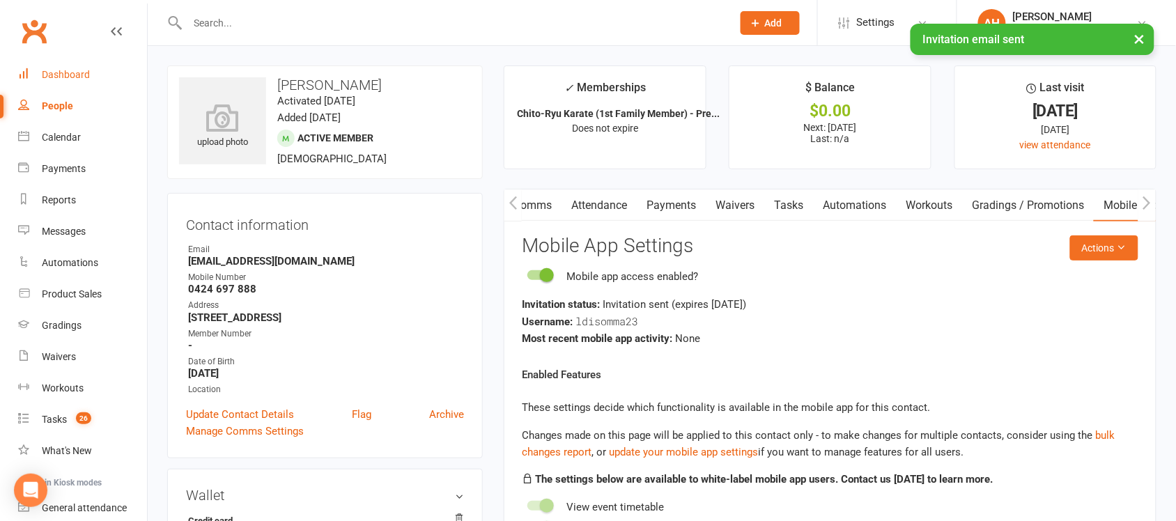
click at [80, 82] on link "Dashboard" at bounding box center [82, 74] width 129 height 31
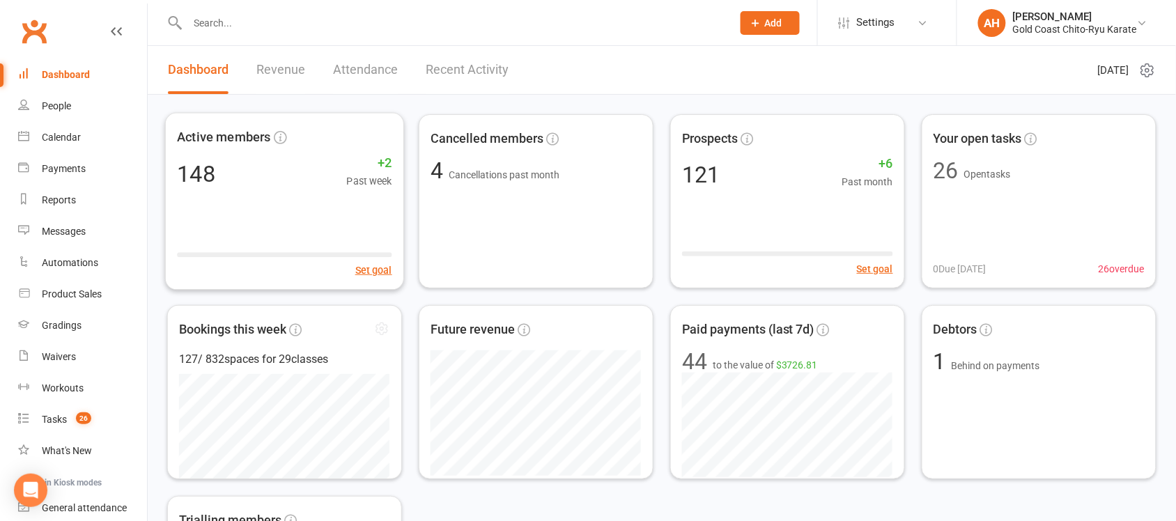
scroll to position [409, 0]
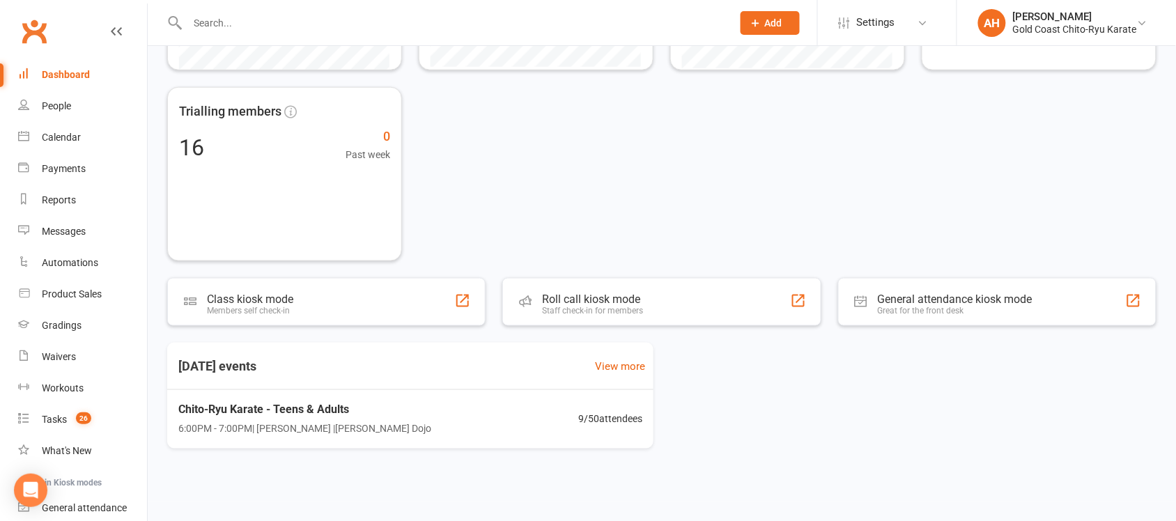
click at [217, 24] on input "text" at bounding box center [452, 23] width 539 height 20
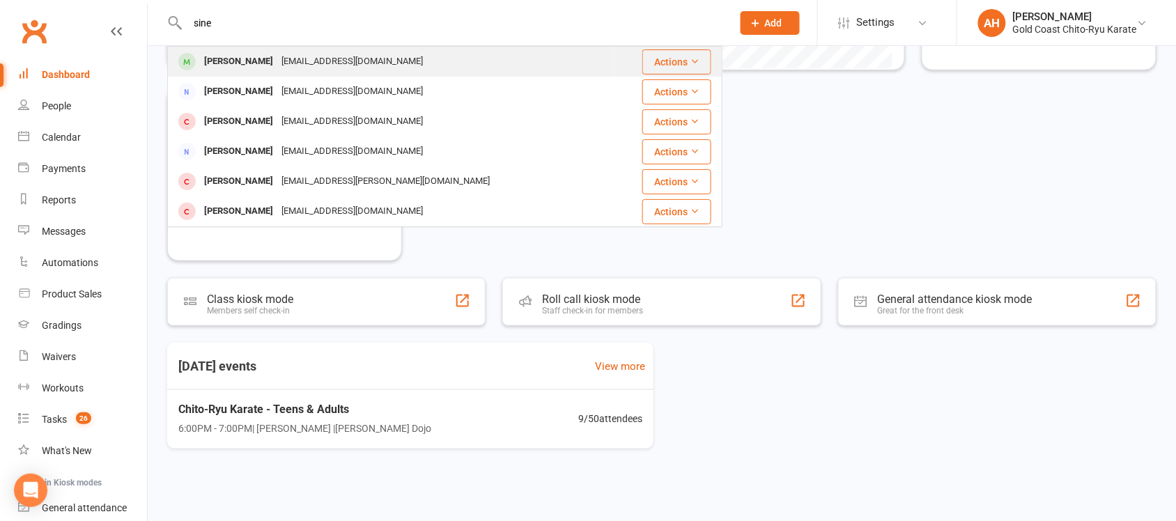
type input "sine"
click at [224, 60] on div "Sine Levin" at bounding box center [238, 62] width 77 height 20
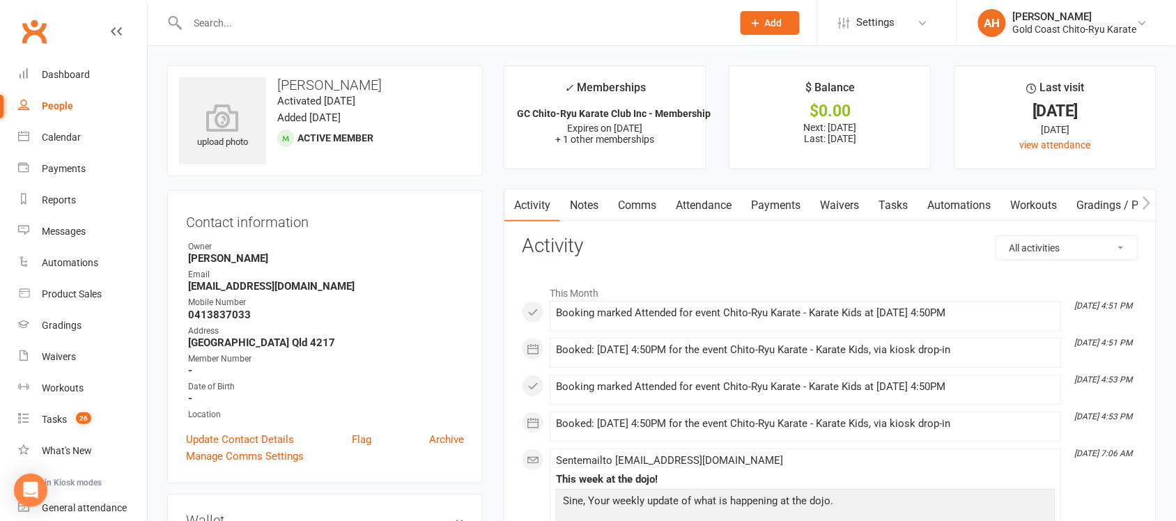
click at [698, 207] on link "Attendance" at bounding box center [703, 205] width 75 height 32
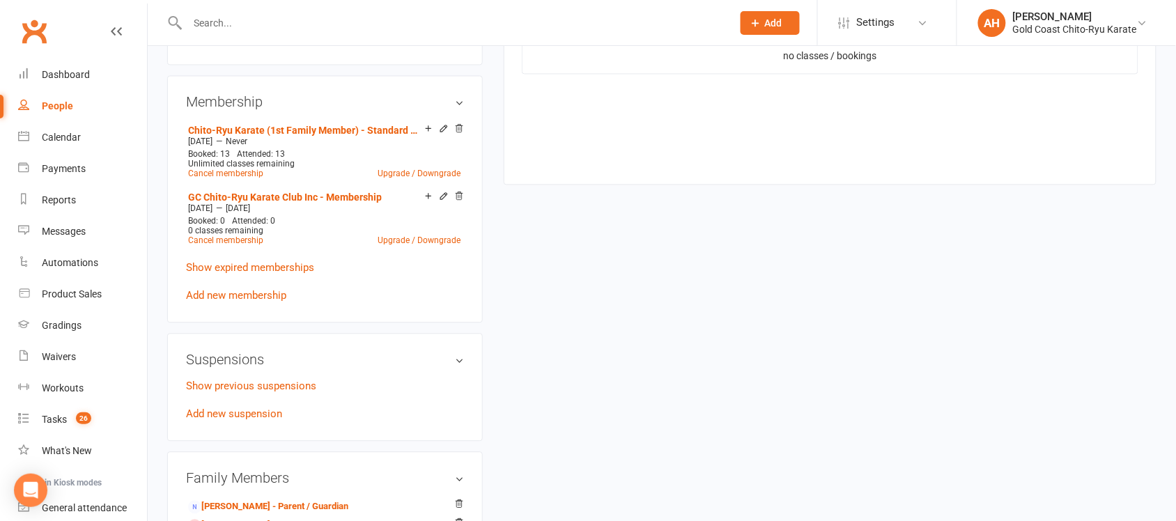
scroll to position [522, 0]
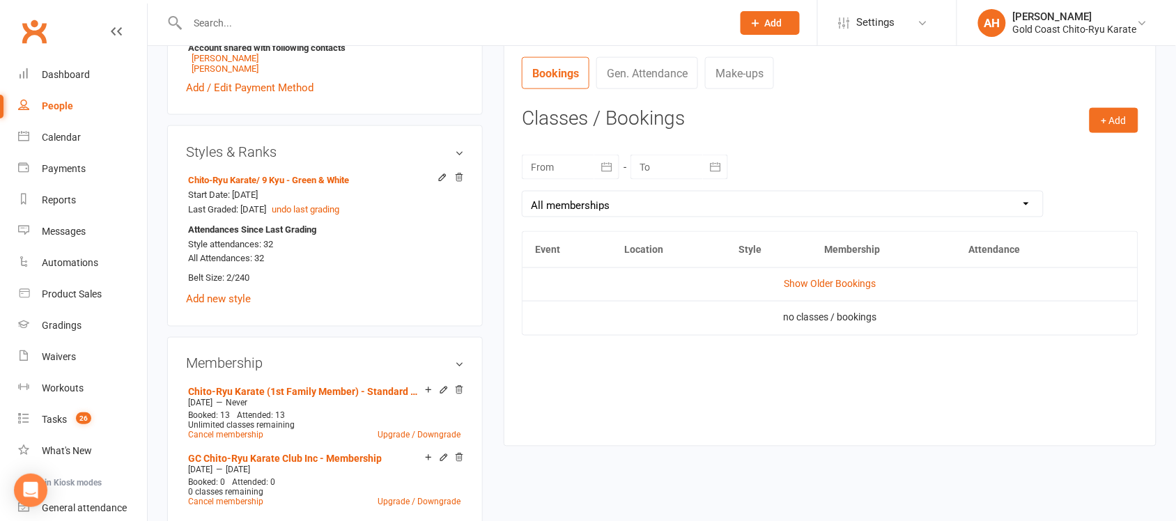
click at [603, 169] on icon "button" at bounding box center [607, 167] width 14 height 14
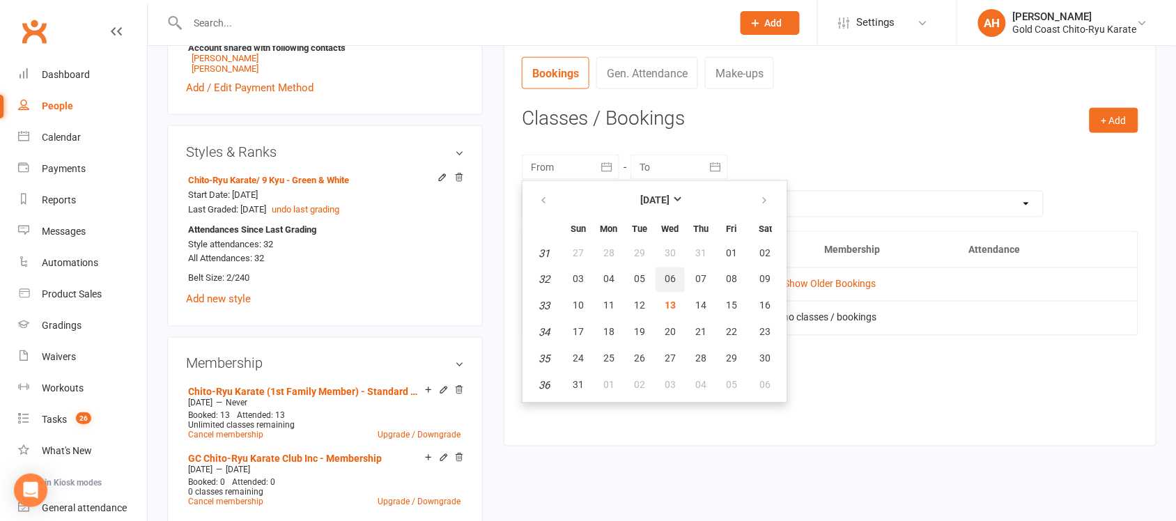
click at [669, 277] on span "06" at bounding box center [670, 279] width 11 height 11
type input "06 Aug 2025"
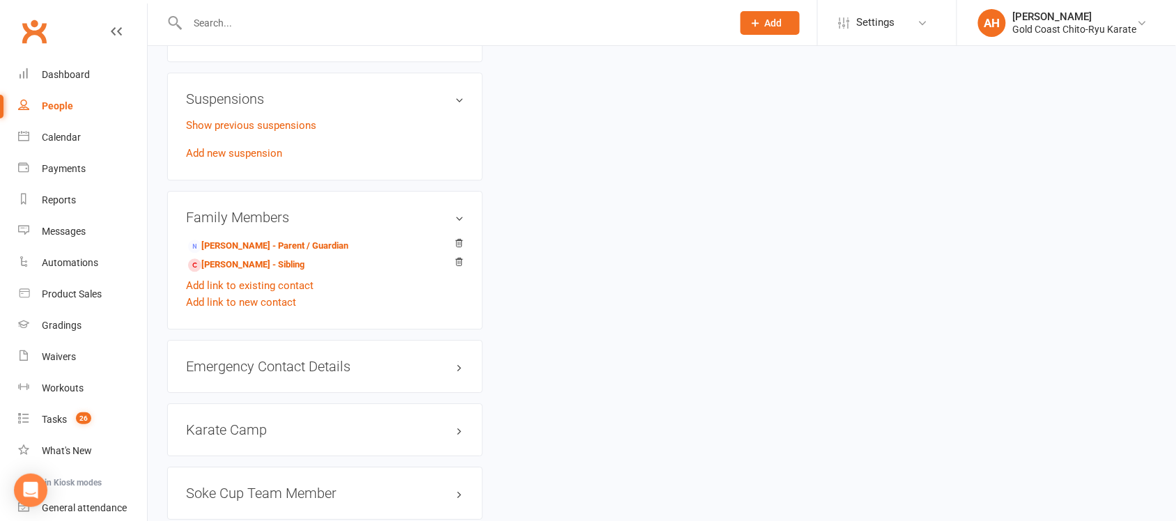
scroll to position [784, 0]
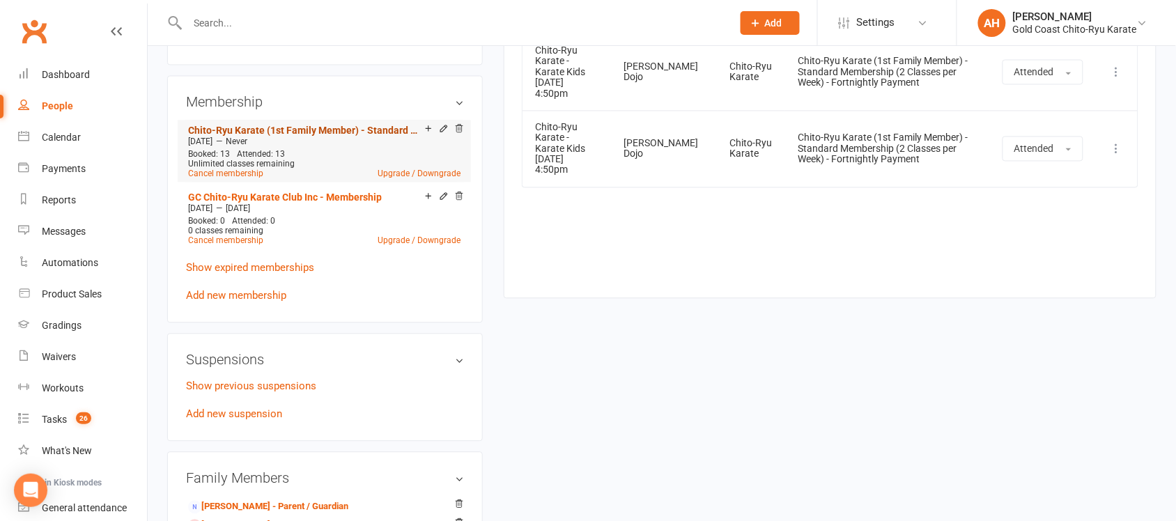
click at [425, 134] on link "Chito-Ryu Karate (1st Family Member) - Standard Membership (2 Classes per Week)…" at bounding box center [306, 130] width 237 height 11
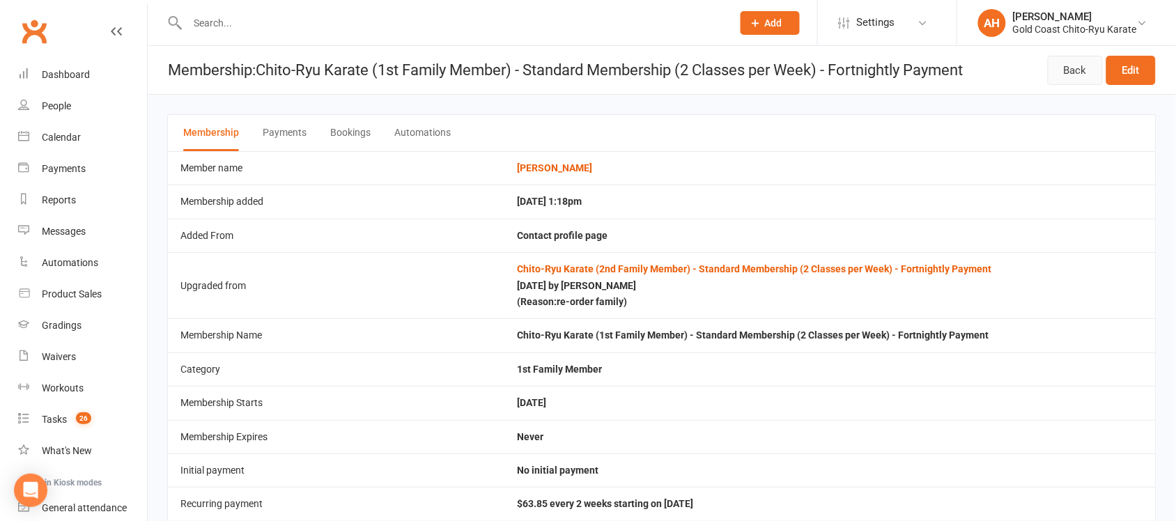
click at [1082, 70] on link "Back" at bounding box center [1075, 70] width 55 height 29
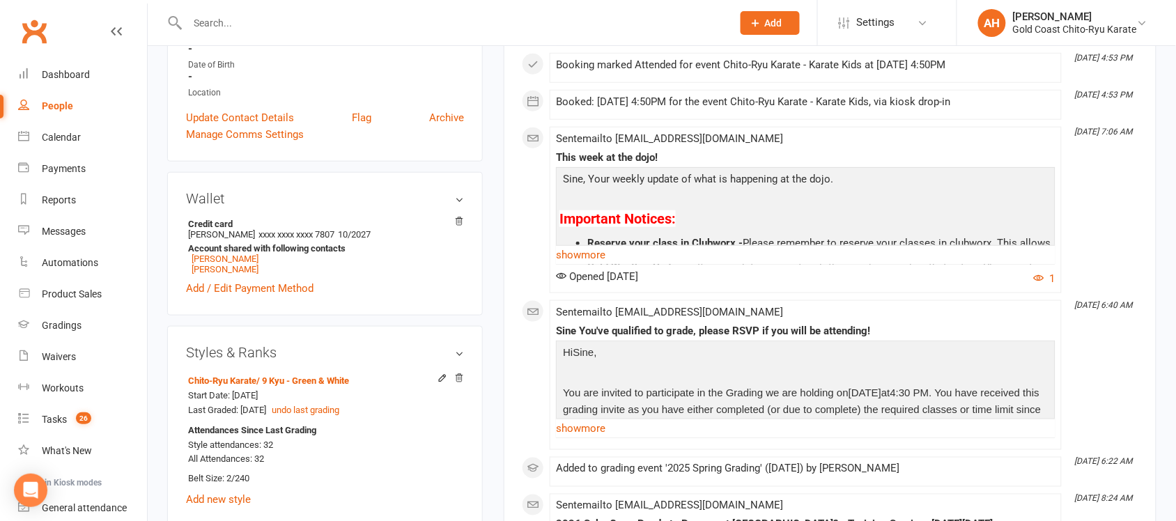
scroll to position [522, 0]
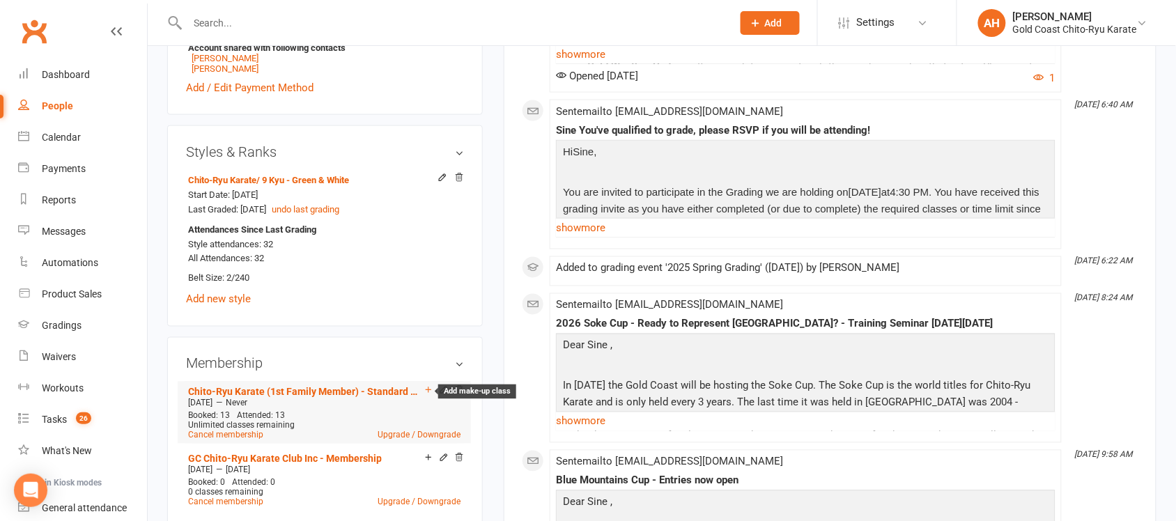
click at [427, 395] on icon at bounding box center [429, 390] width 10 height 10
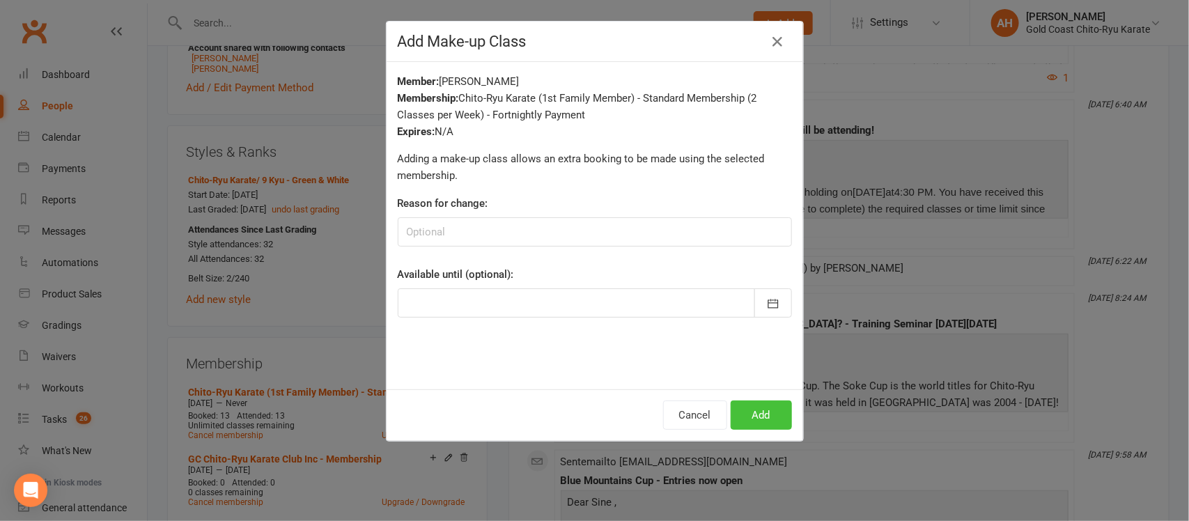
click at [749, 412] on button "Add" at bounding box center [761, 415] width 61 height 29
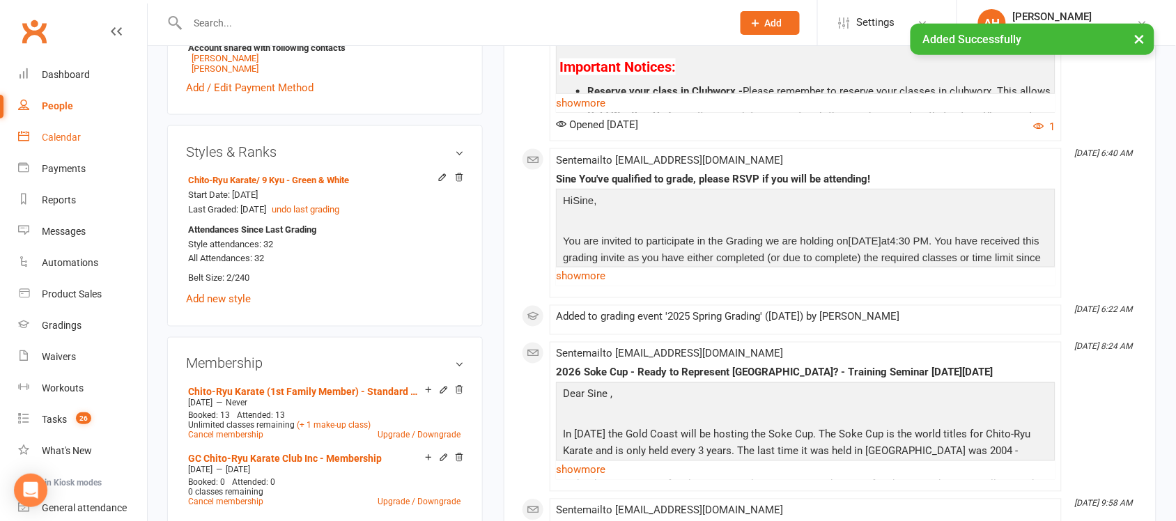
click at [65, 143] on div "Calendar" at bounding box center [61, 137] width 39 height 11
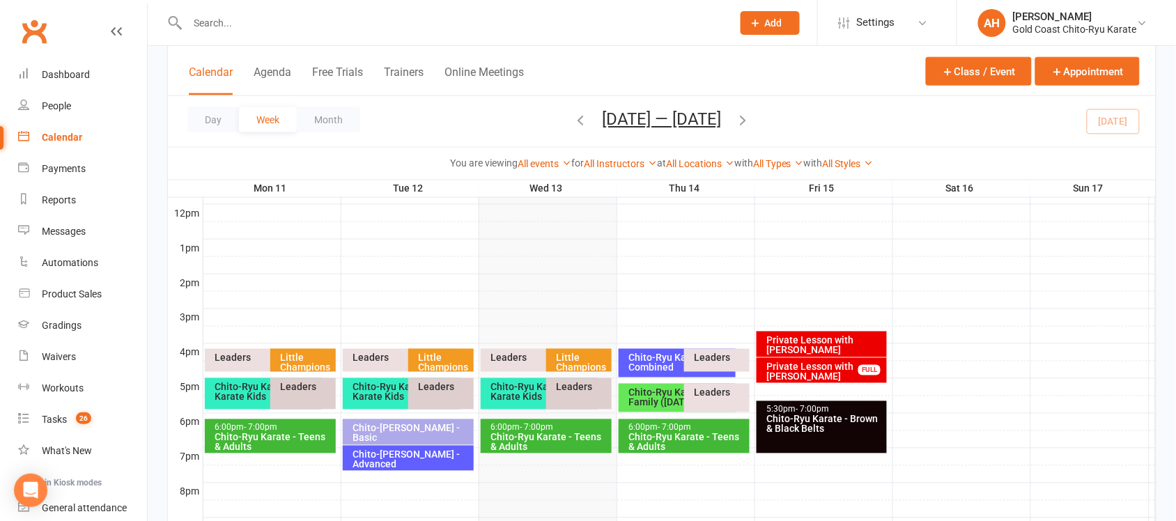
scroll to position [522, 0]
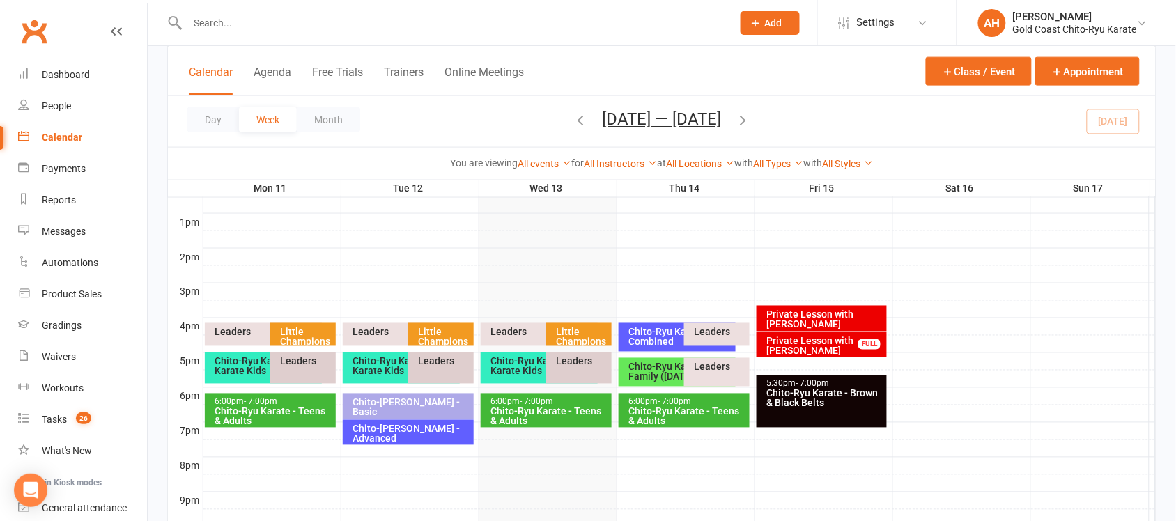
click at [511, 369] on div "Chito-Ryu Karate - Karate Kids" at bounding box center [542, 367] width 104 height 20
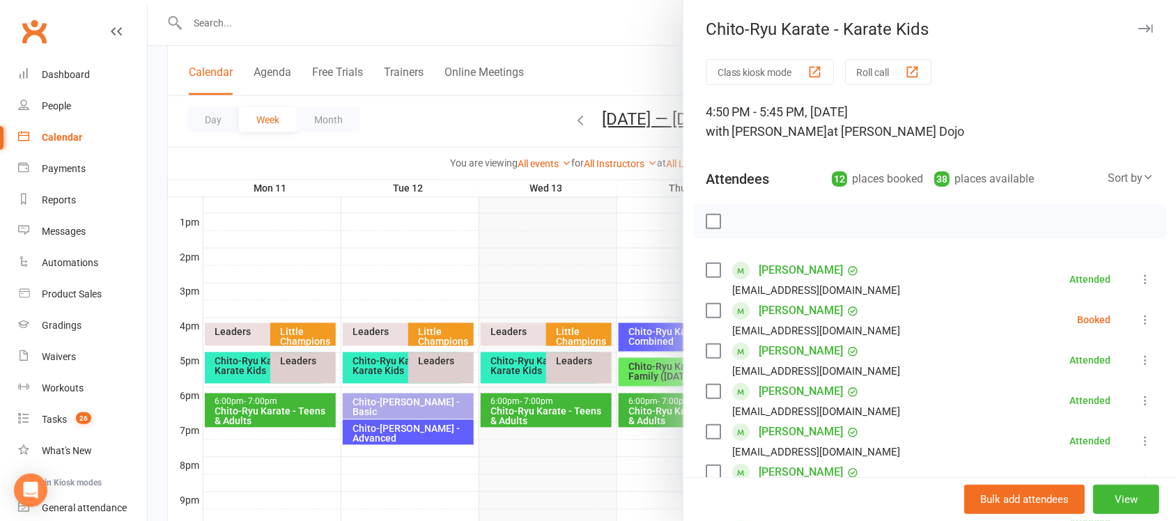
click at [1138, 320] on icon at bounding box center [1145, 320] width 14 height 14
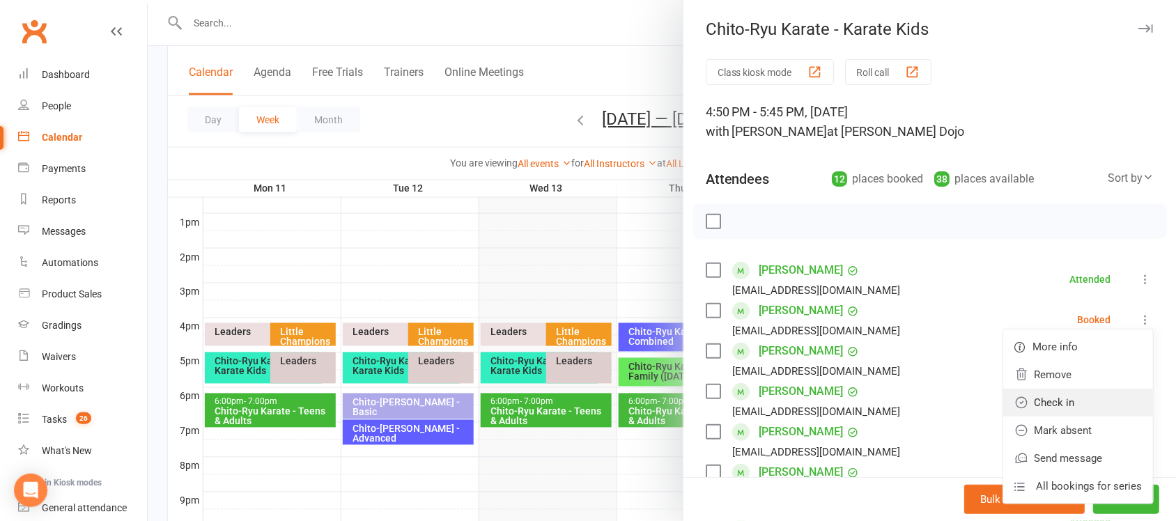
click at [1041, 408] on link "Check in" at bounding box center [1078, 403] width 150 height 28
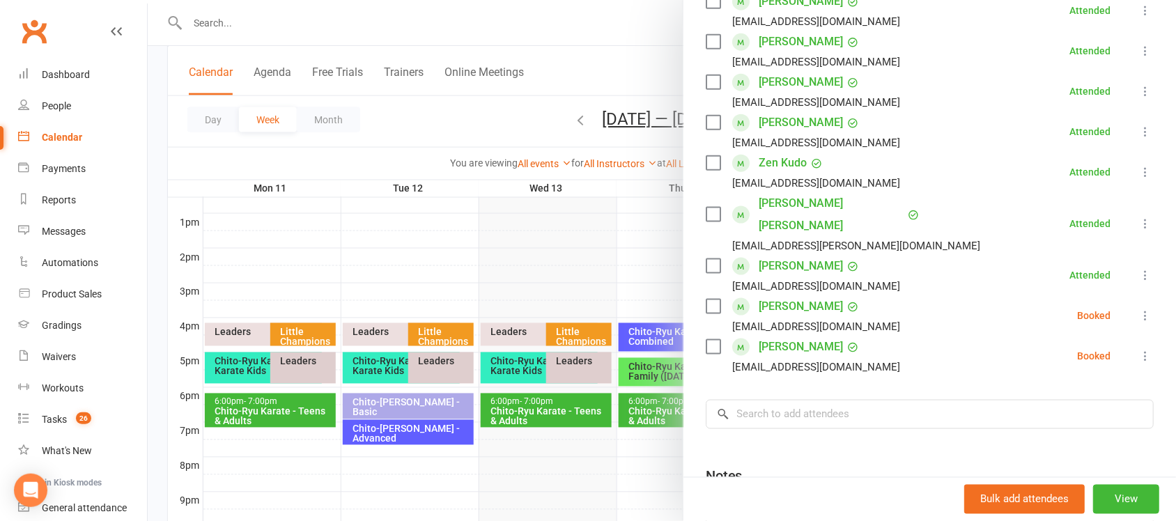
scroll to position [518, 0]
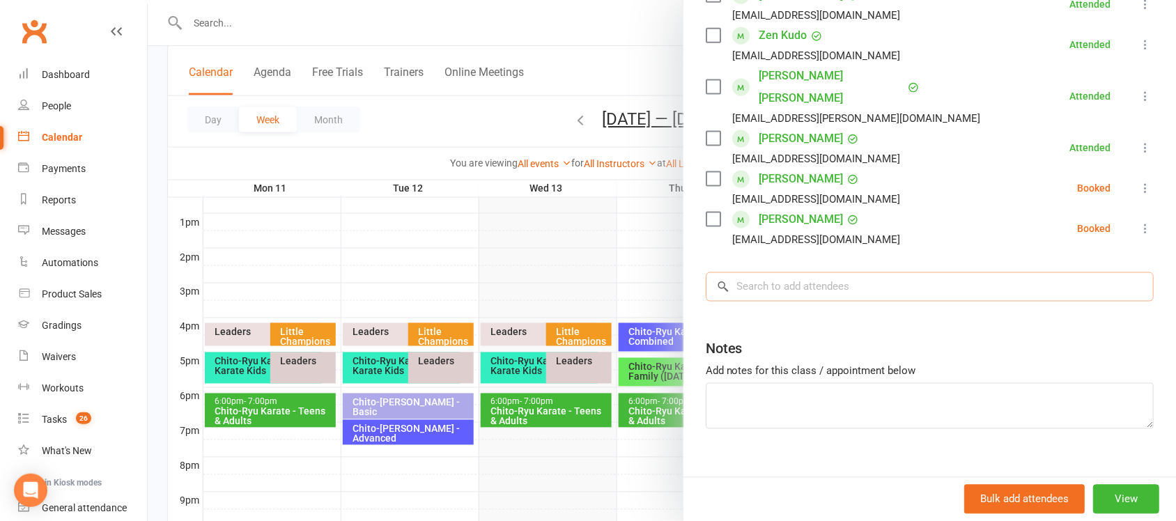
click at [817, 272] on input "search" at bounding box center [930, 286] width 448 height 29
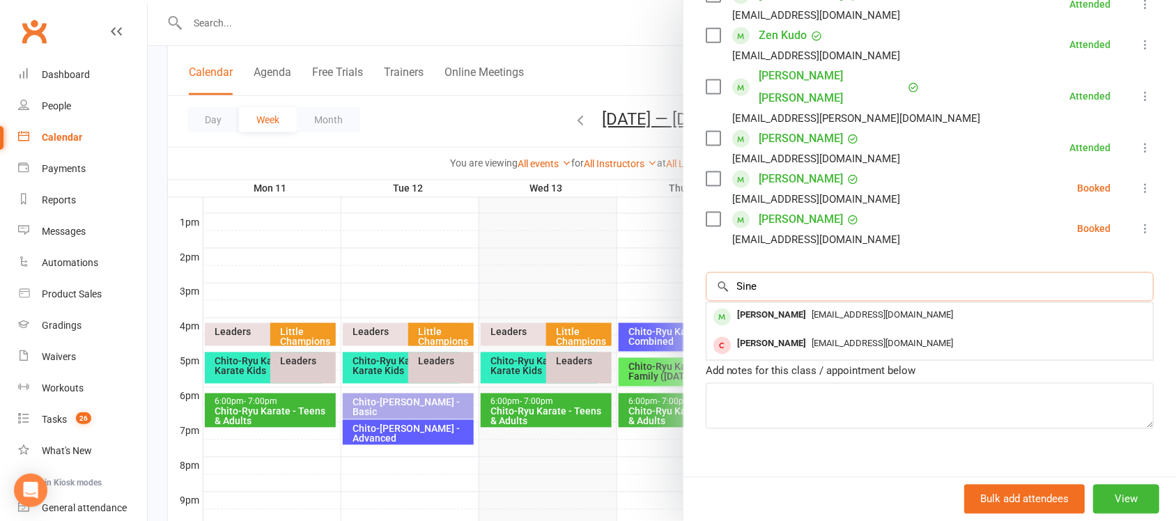
type input "Sine"
click at [1138, 181] on icon at bounding box center [1145, 188] width 14 height 14
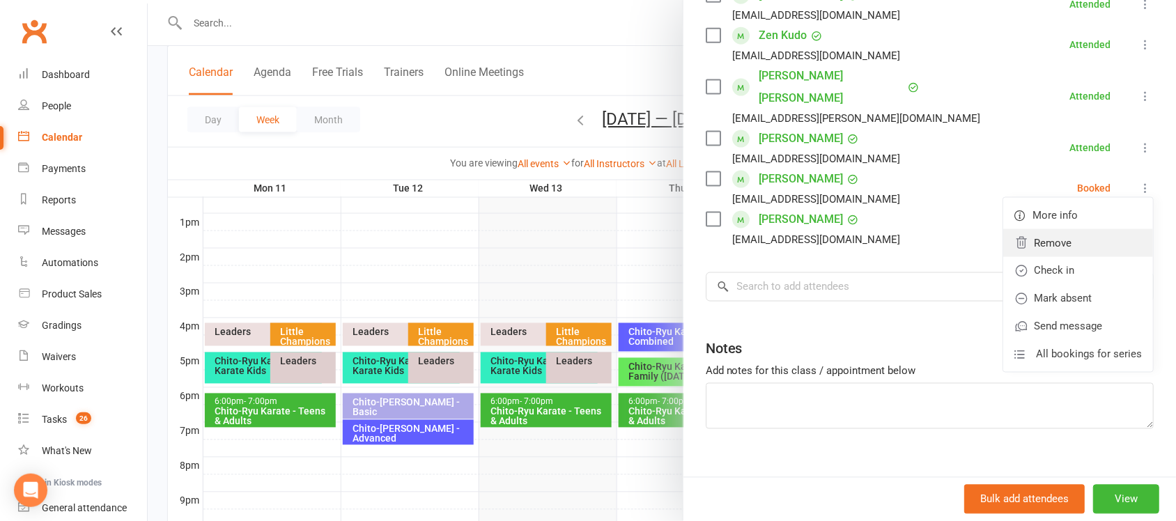
click at [1037, 229] on link "Remove" at bounding box center [1078, 243] width 150 height 28
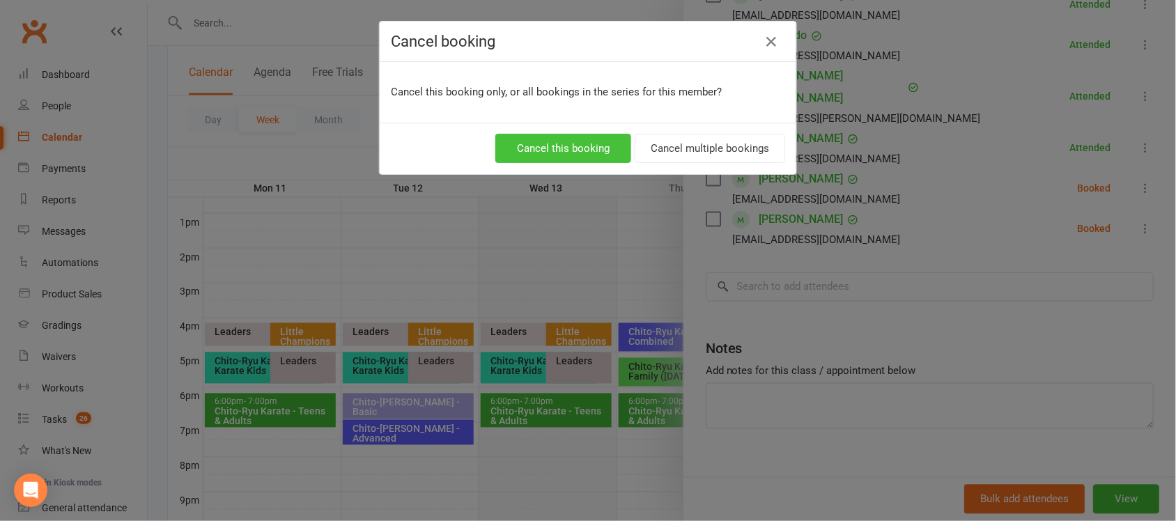
click at [565, 146] on button "Cancel this booking" at bounding box center [563, 148] width 136 height 29
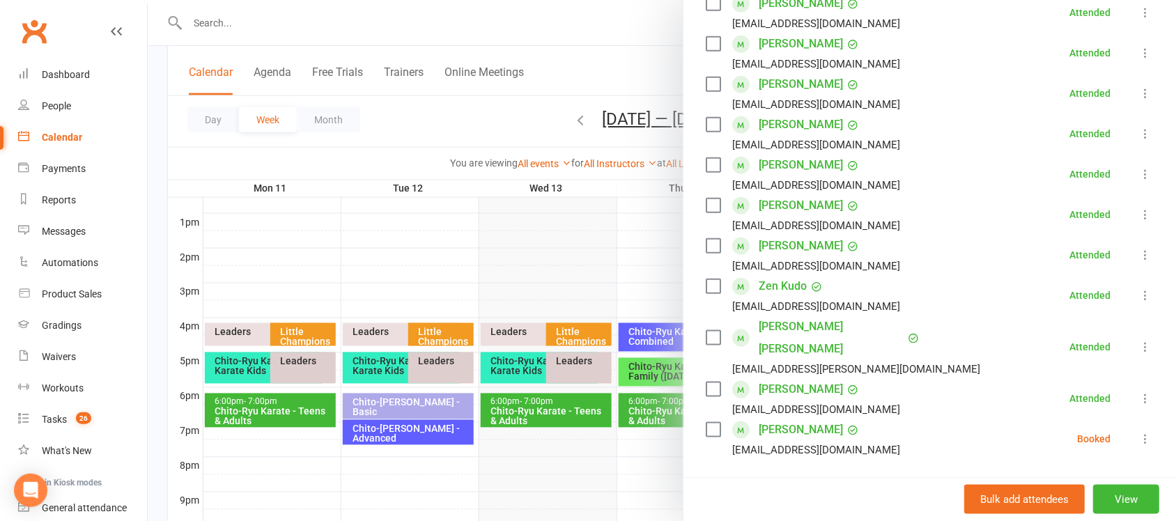
scroll to position [477, 0]
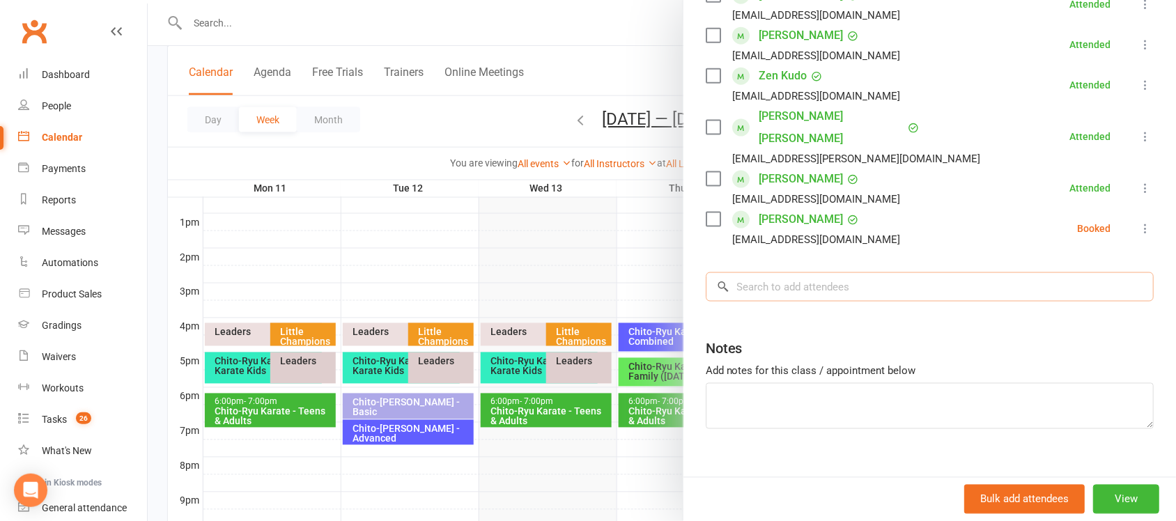
click at [803, 272] on input "search" at bounding box center [930, 286] width 448 height 29
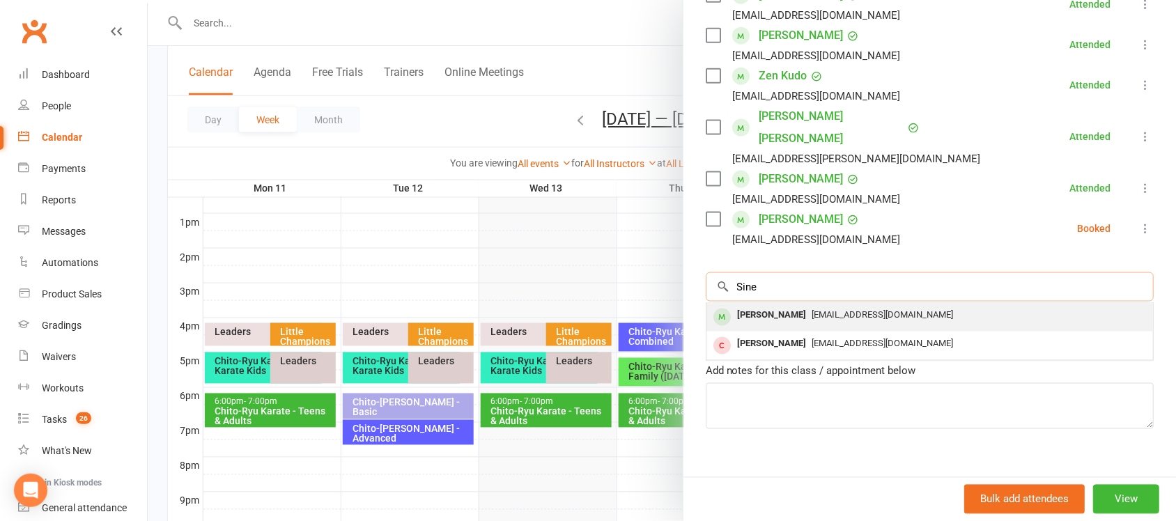
type input "Sine"
click at [763, 306] on div "Sine Levin" at bounding box center [772, 316] width 80 height 20
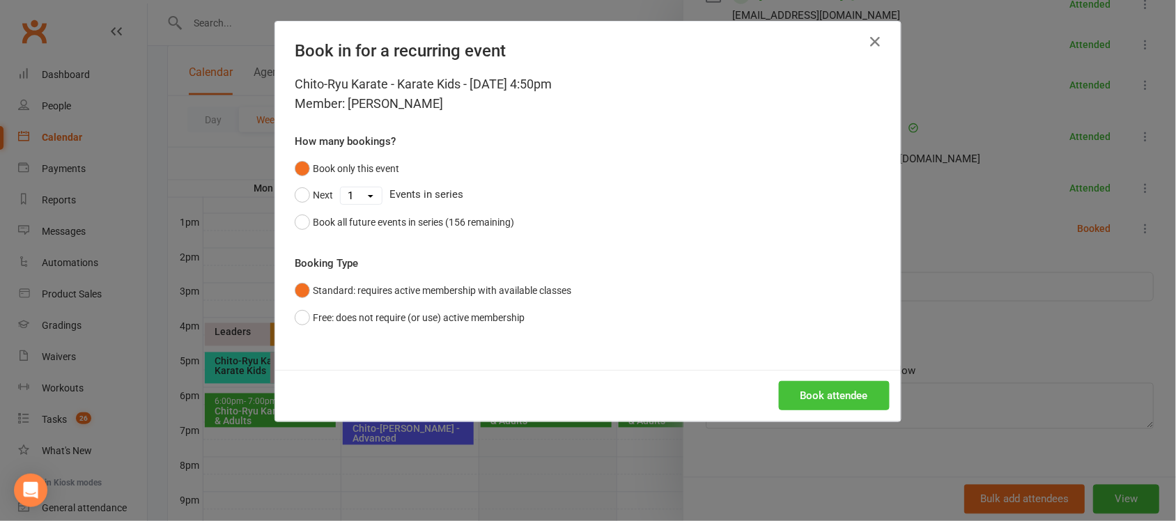
click at [816, 394] on button "Book attendee" at bounding box center [834, 395] width 111 height 29
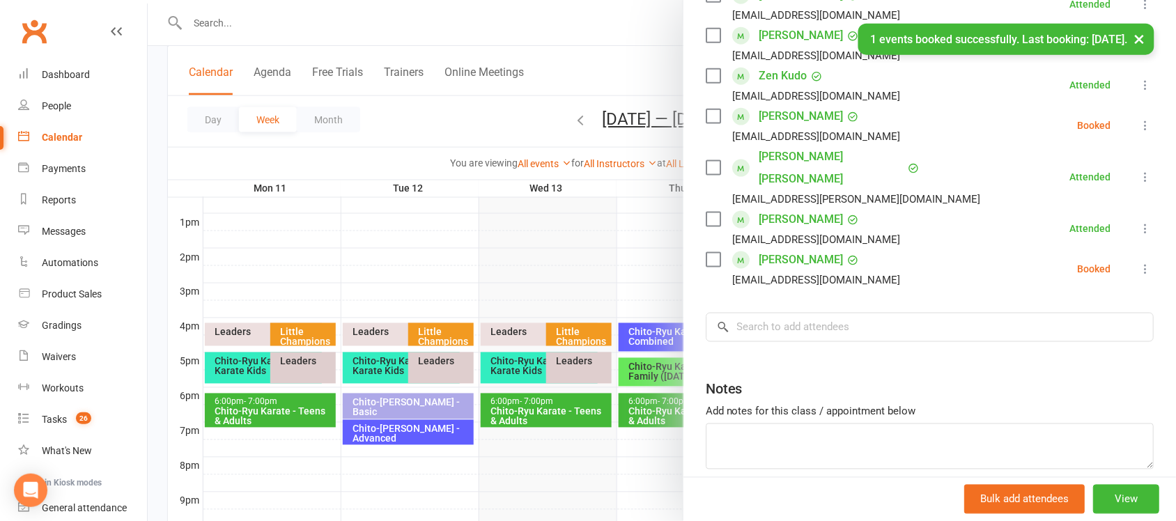
click at [1138, 131] on icon at bounding box center [1145, 125] width 14 height 14
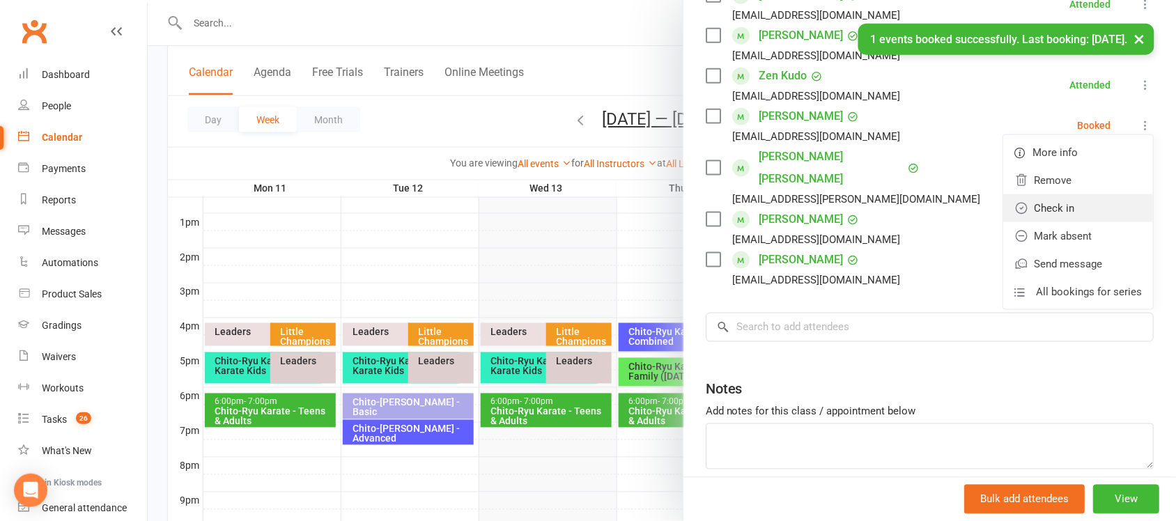
click at [1036, 206] on link "Check in" at bounding box center [1078, 208] width 150 height 28
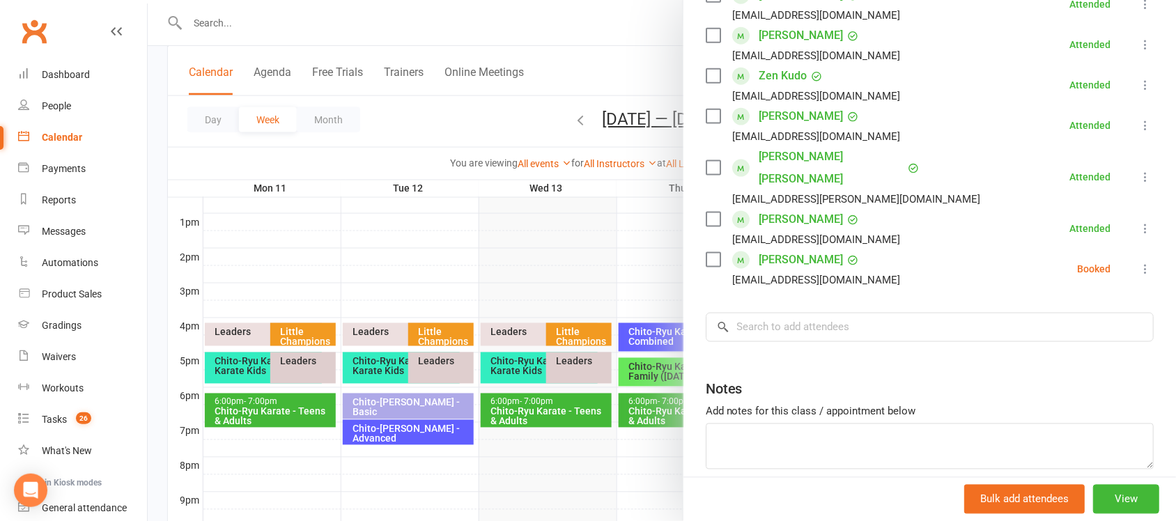
click at [1138, 262] on icon at bounding box center [1145, 269] width 14 height 14
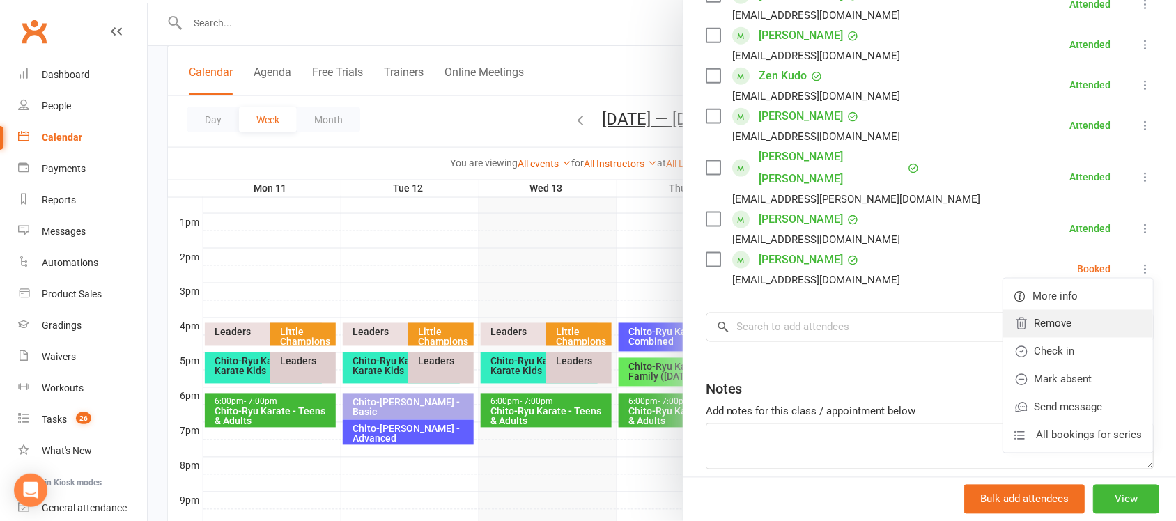
click at [1036, 310] on link "Remove" at bounding box center [1078, 324] width 150 height 28
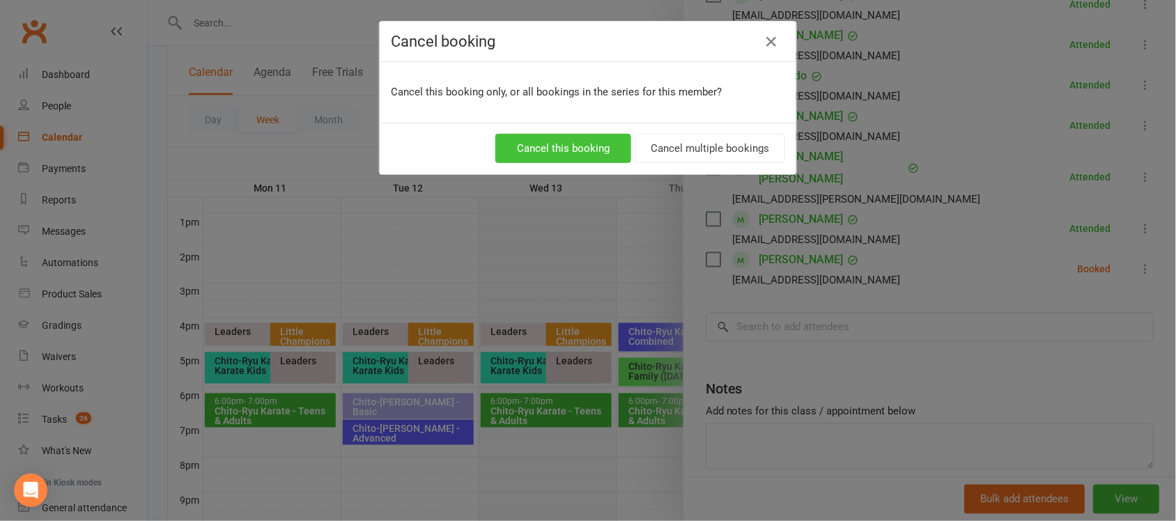
click at [576, 141] on button "Cancel this booking" at bounding box center [563, 148] width 136 height 29
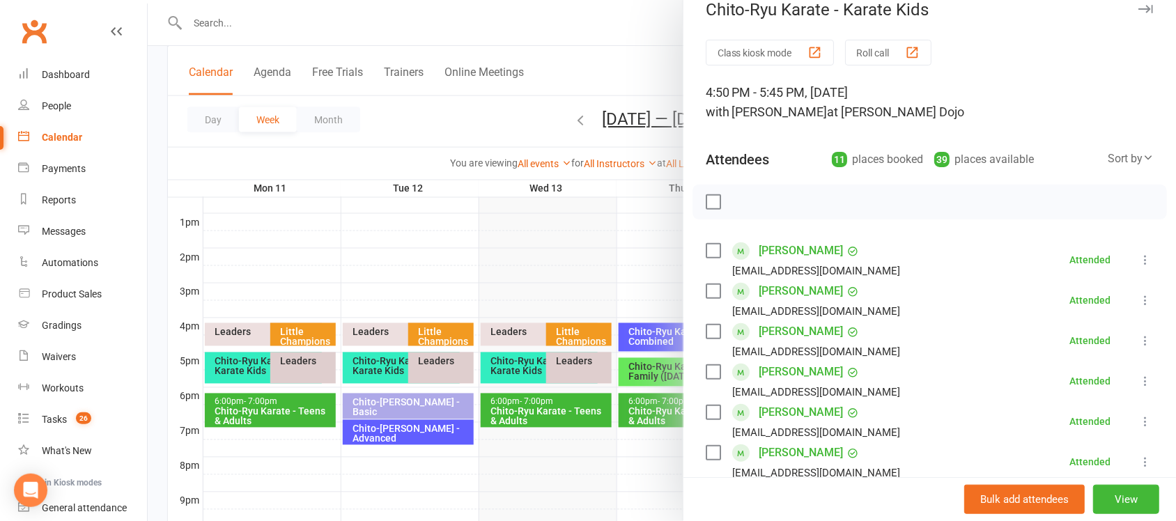
scroll to position [0, 0]
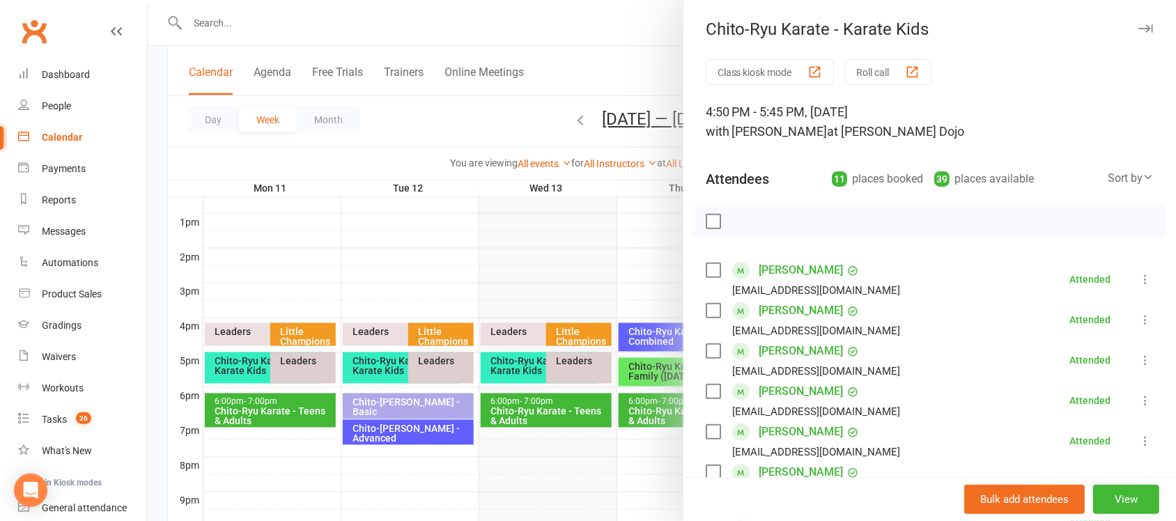
click at [1138, 24] on icon "button" at bounding box center [1145, 28] width 15 height 8
